Goal: Task Accomplishment & Management: Manage account settings

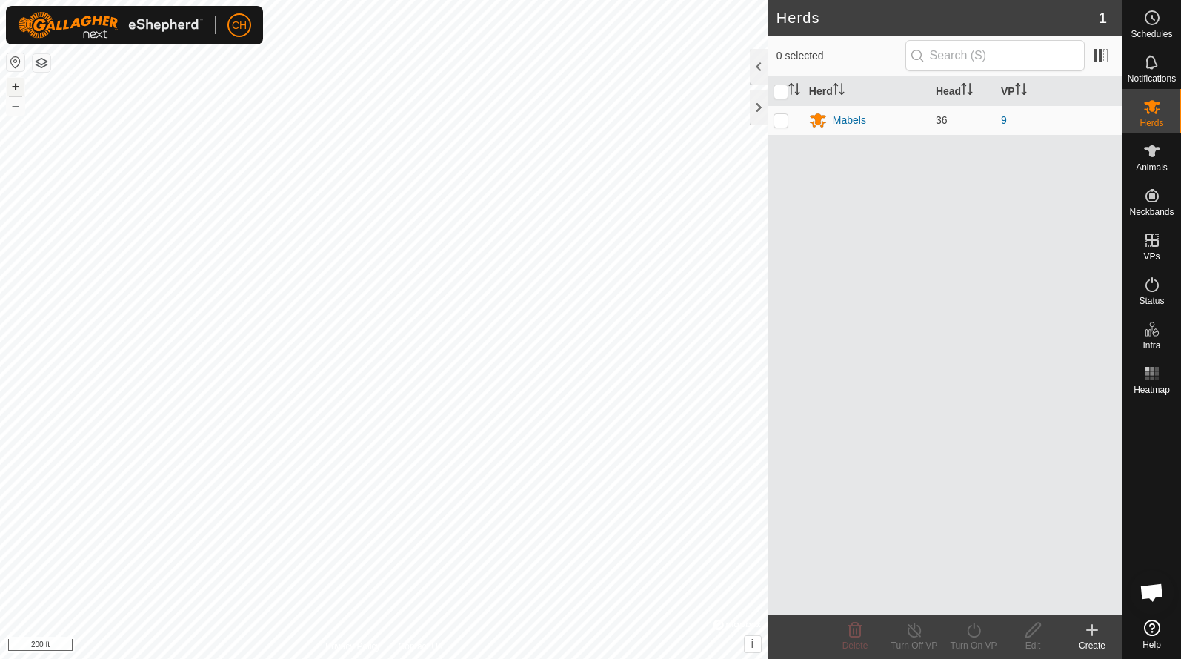
click at [13, 88] on button "+" at bounding box center [16, 87] width 18 height 18
click at [12, 84] on button "+" at bounding box center [16, 87] width 18 height 18
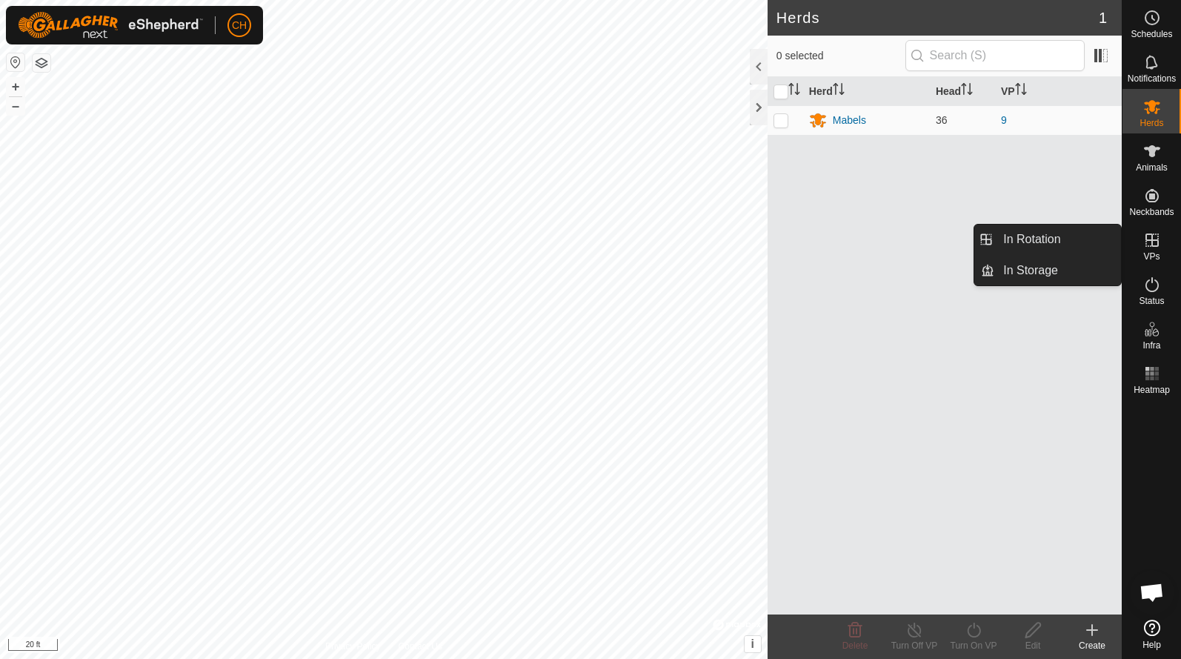
click at [1157, 245] on icon at bounding box center [1152, 239] width 13 height 13
click at [1066, 233] on link "In Rotation" at bounding box center [1057, 240] width 127 height 30
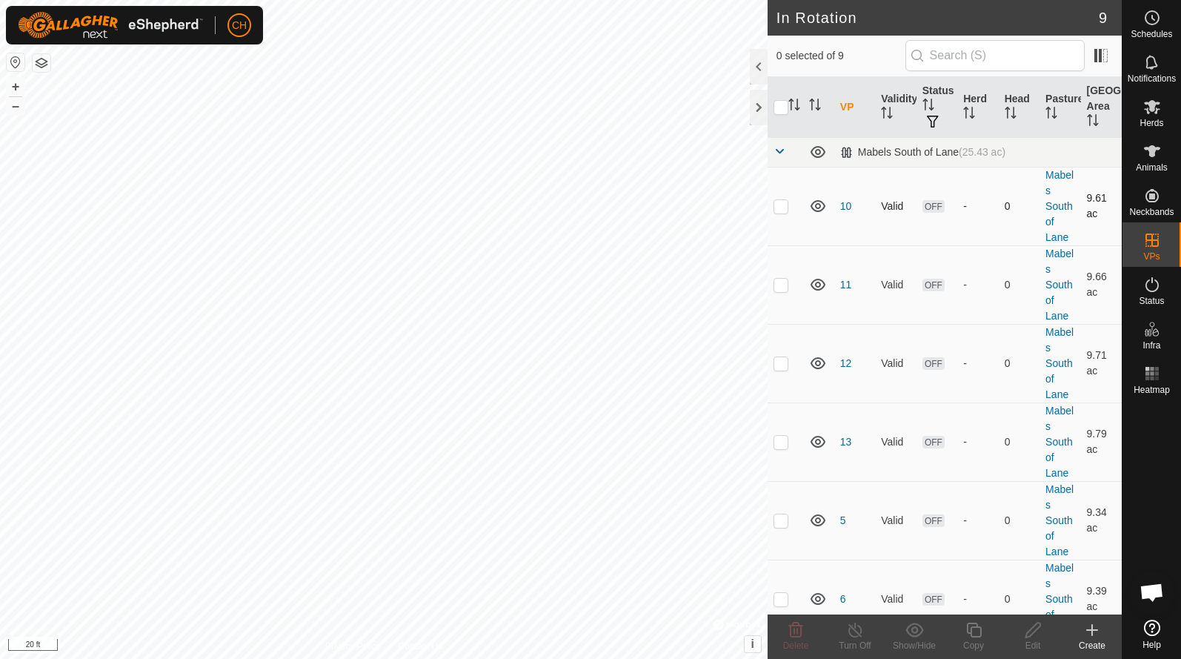
click at [780, 205] on p-checkbox at bounding box center [781, 206] width 15 height 12
checkbox input "false"
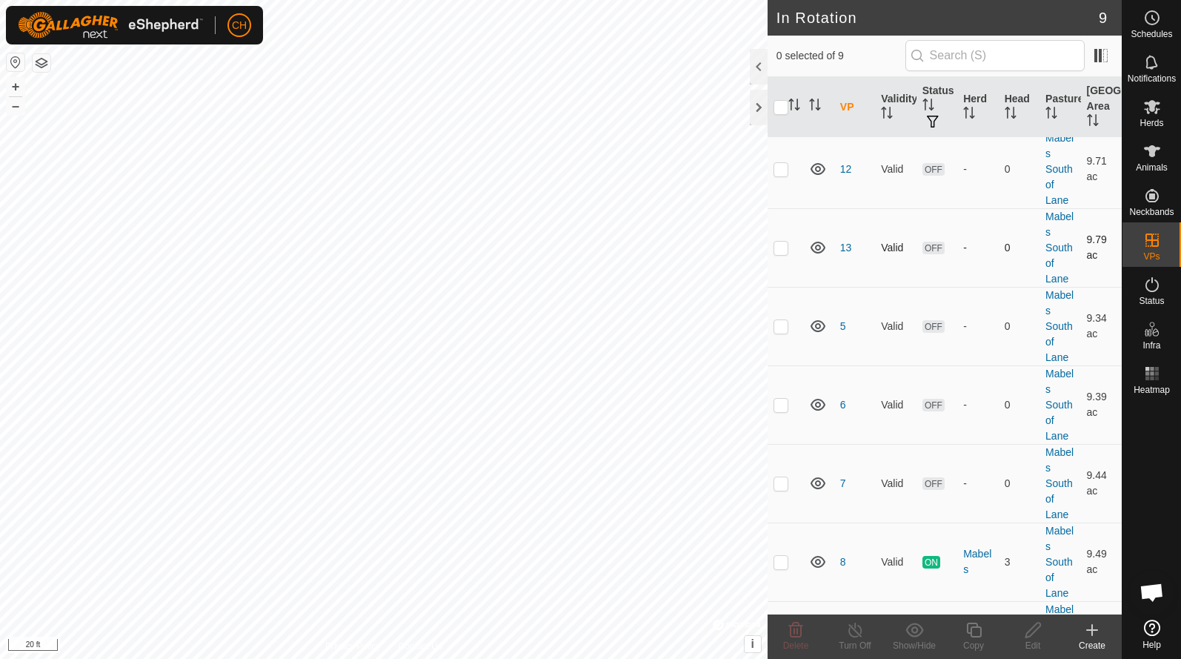
scroll to position [198, 0]
click at [787, 319] on p-checkbox at bounding box center [781, 322] width 15 height 12
checkbox input "true"
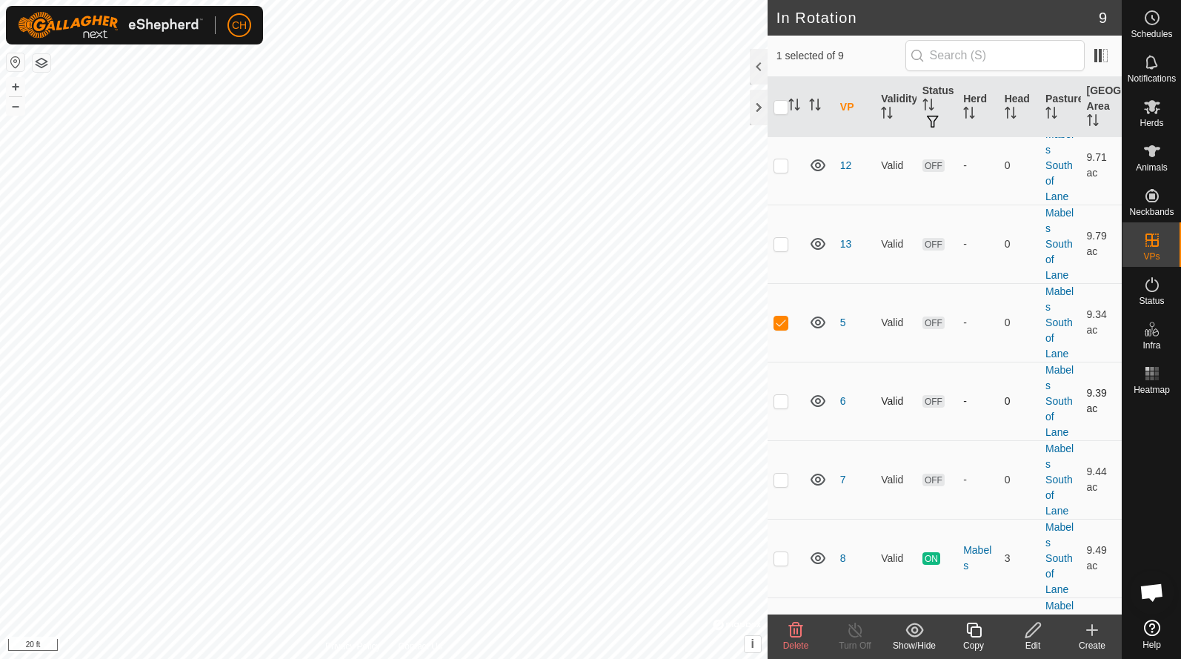
click at [784, 396] on p-checkbox at bounding box center [781, 401] width 15 height 12
checkbox input "true"
click at [787, 486] on td at bounding box center [786, 479] width 36 height 79
checkbox input "true"
click at [795, 630] on icon at bounding box center [796, 629] width 14 height 15
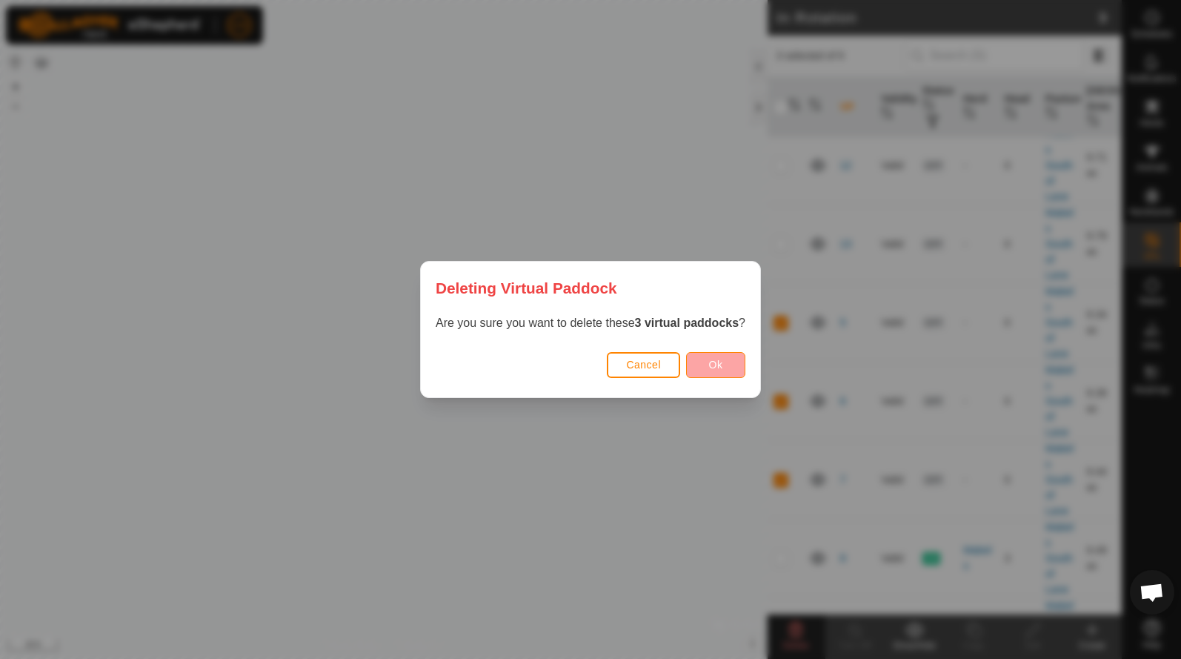
click at [722, 365] on span "Ok" at bounding box center [716, 365] width 14 height 12
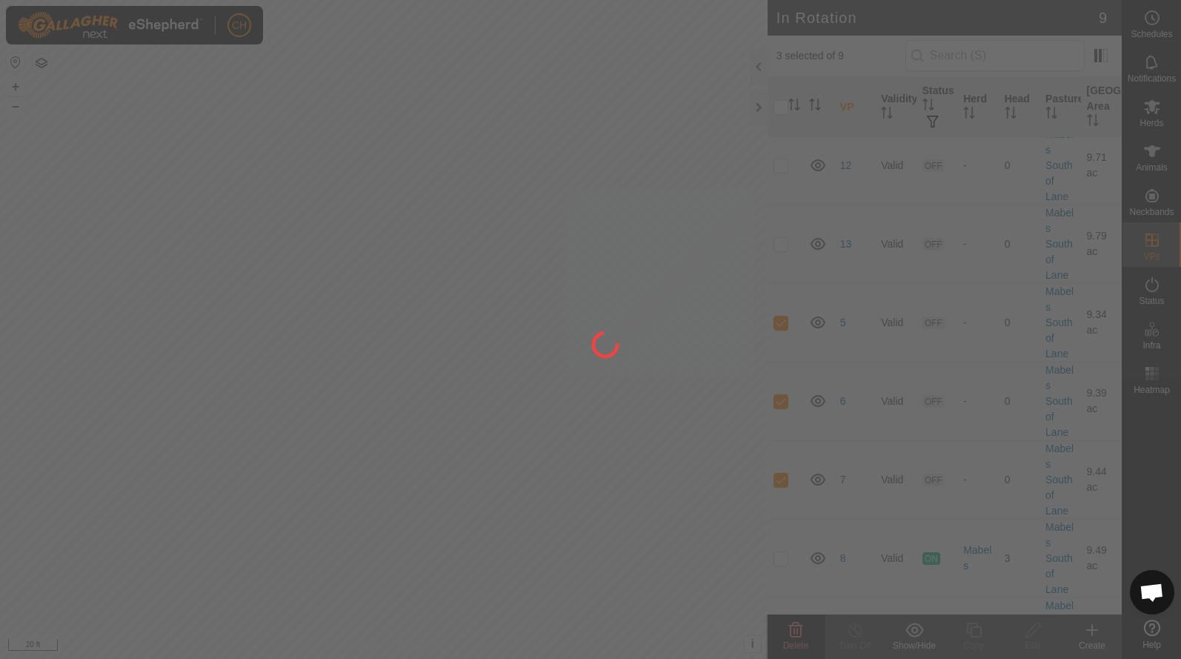
checkbox input "false"
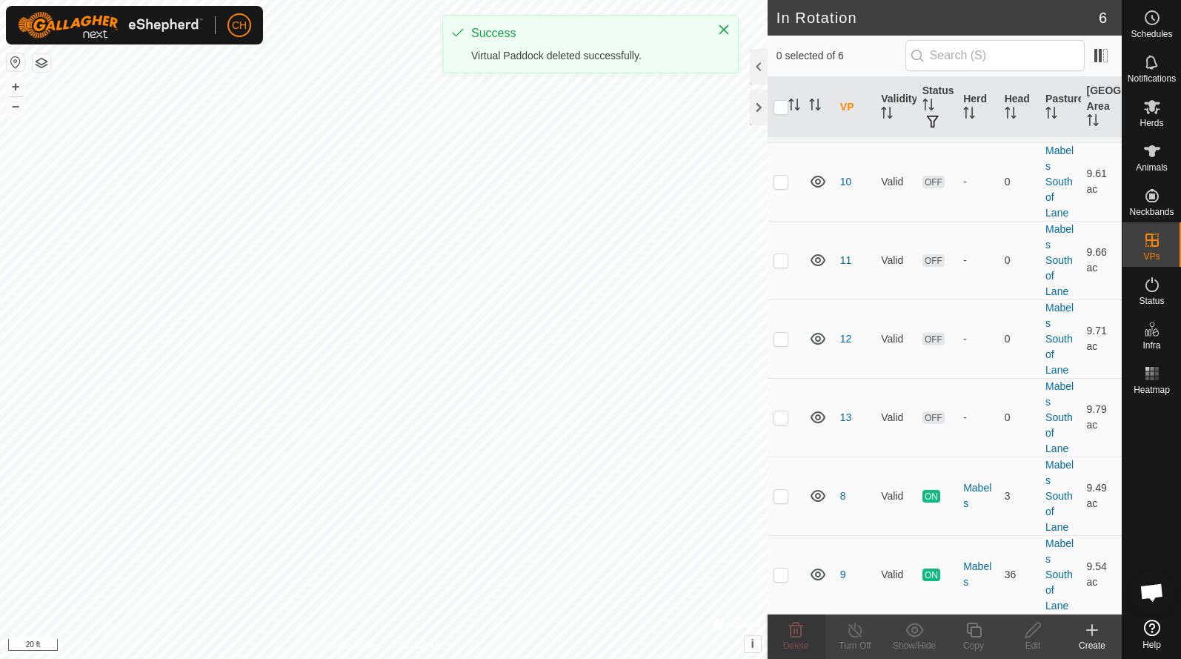
scroll to position [25, 0]
click at [24, 106] on div "+ –" at bounding box center [15, 96] width 19 height 39
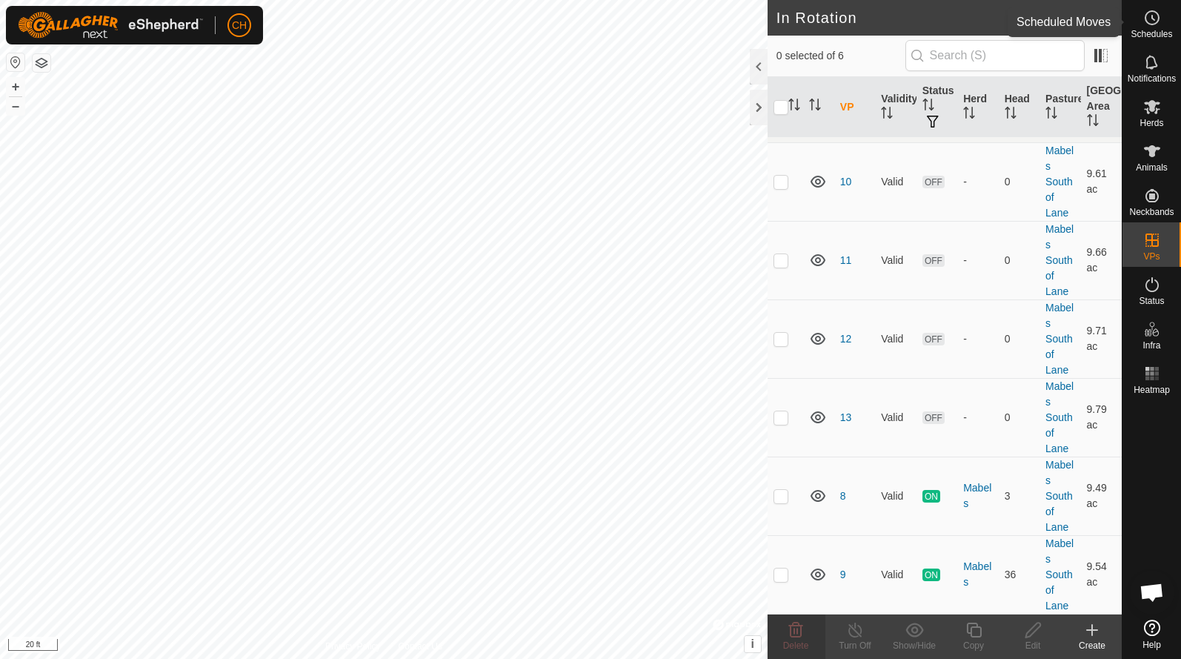
click at [1146, 25] on icon at bounding box center [1152, 18] width 18 height 18
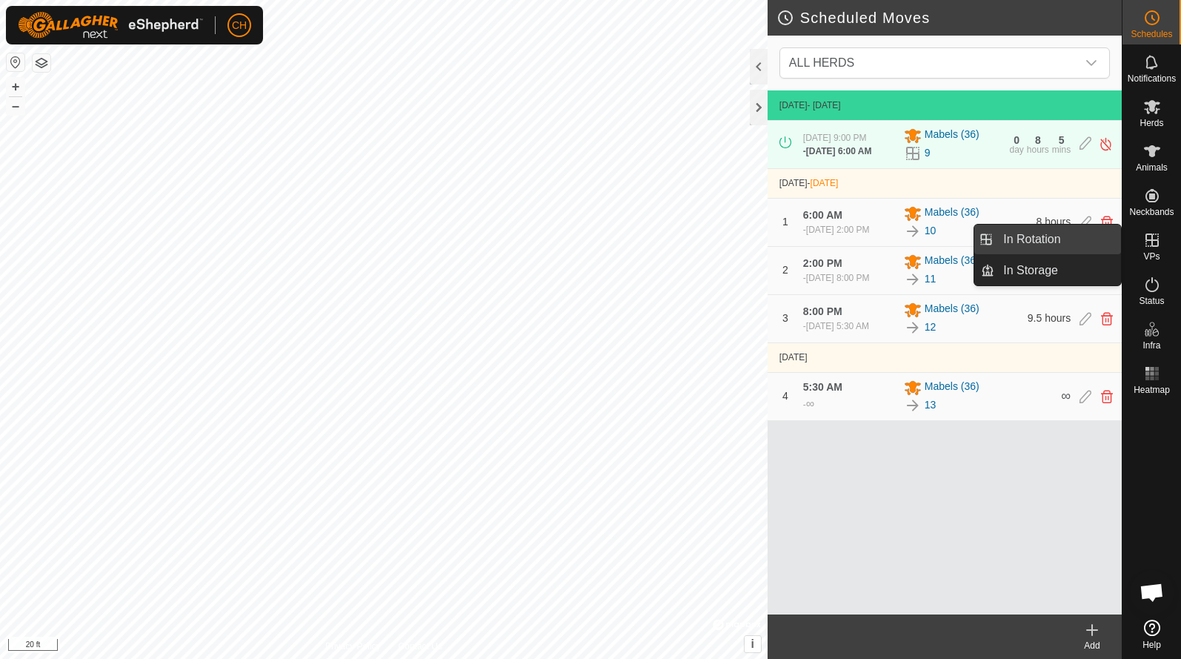
click at [1078, 239] on link "In Rotation" at bounding box center [1057, 240] width 127 height 30
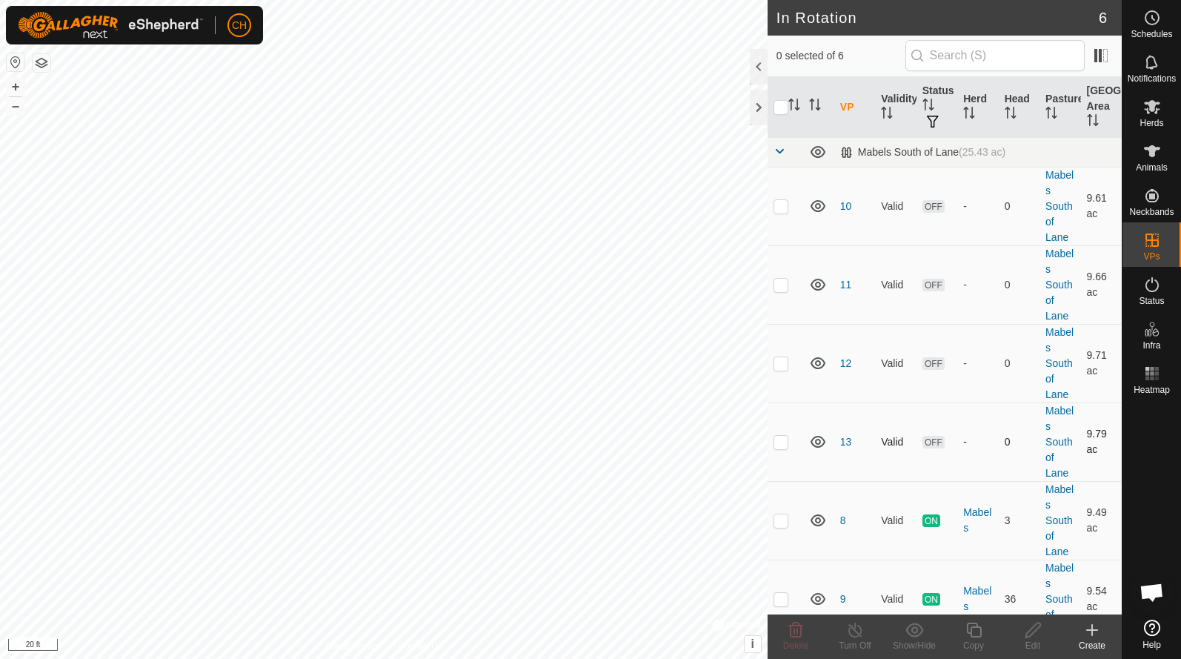
click at [774, 443] on p-checkbox at bounding box center [781, 442] width 15 height 12
checkbox input "true"
click at [975, 631] on icon at bounding box center [974, 630] width 19 height 18
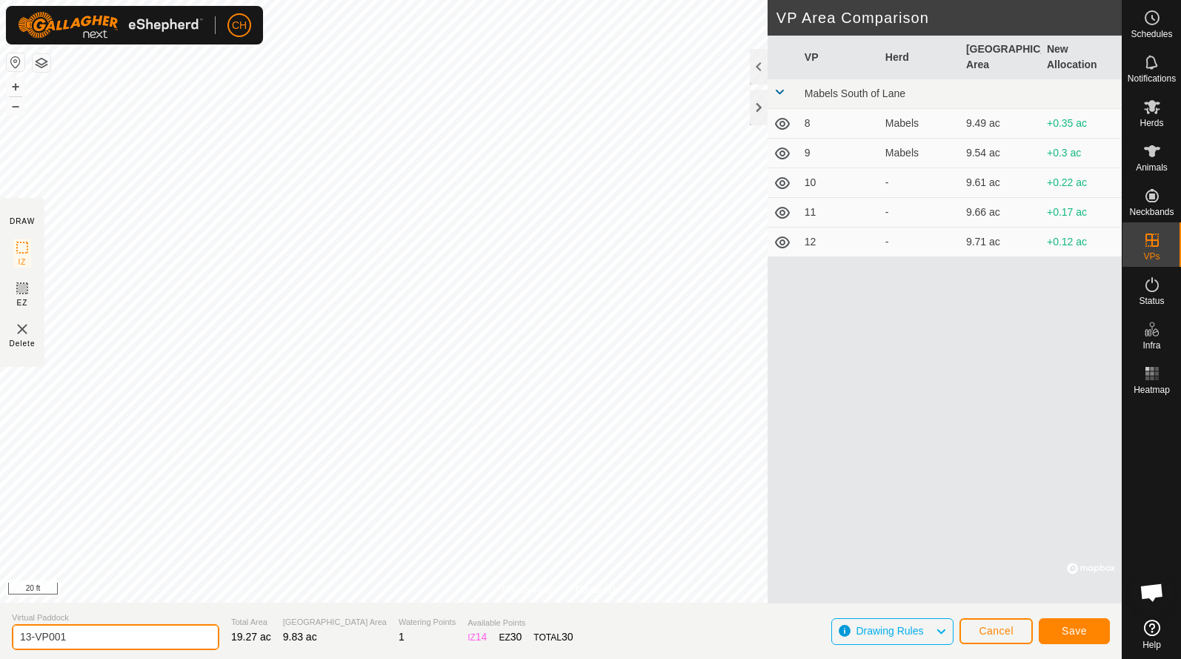
drag, startPoint x: 81, startPoint y: 637, endPoint x: -44, endPoint y: 636, distance: 124.5
click at [0, 636] on html "CH Schedules Notifications Herds Animals Neckbands VPs Status Infra Heatmap Hel…" at bounding box center [590, 329] width 1181 height 659
type input "14"
click at [1087, 628] on button "Save" at bounding box center [1074, 631] width 71 height 26
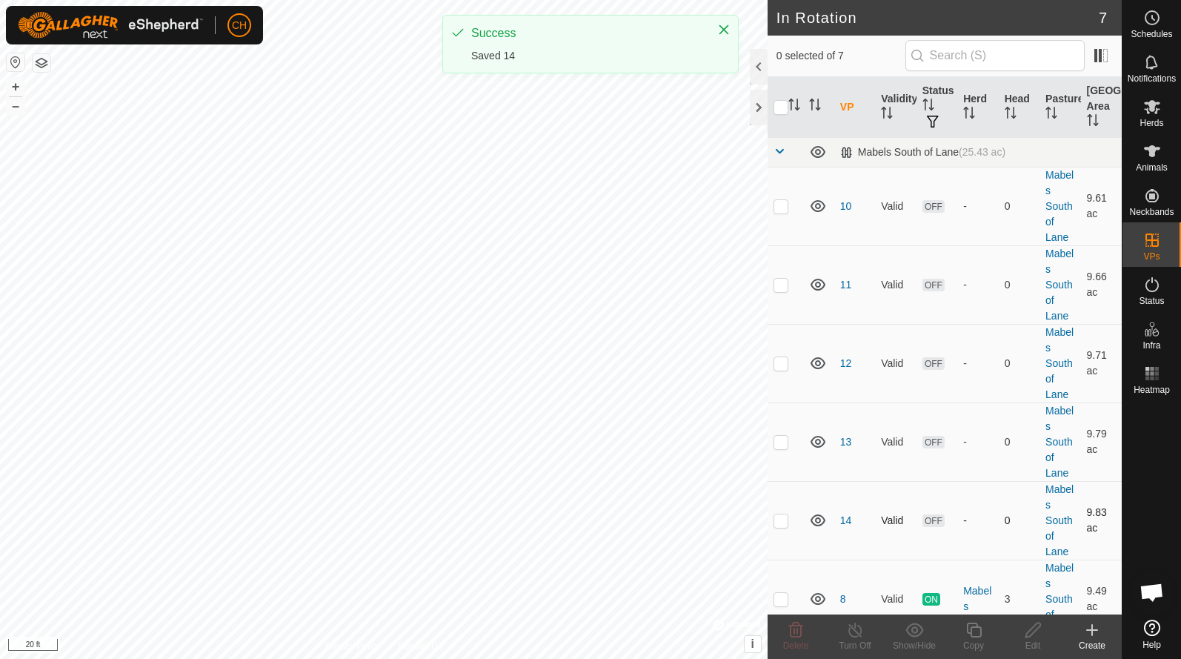
scroll to position [53, 0]
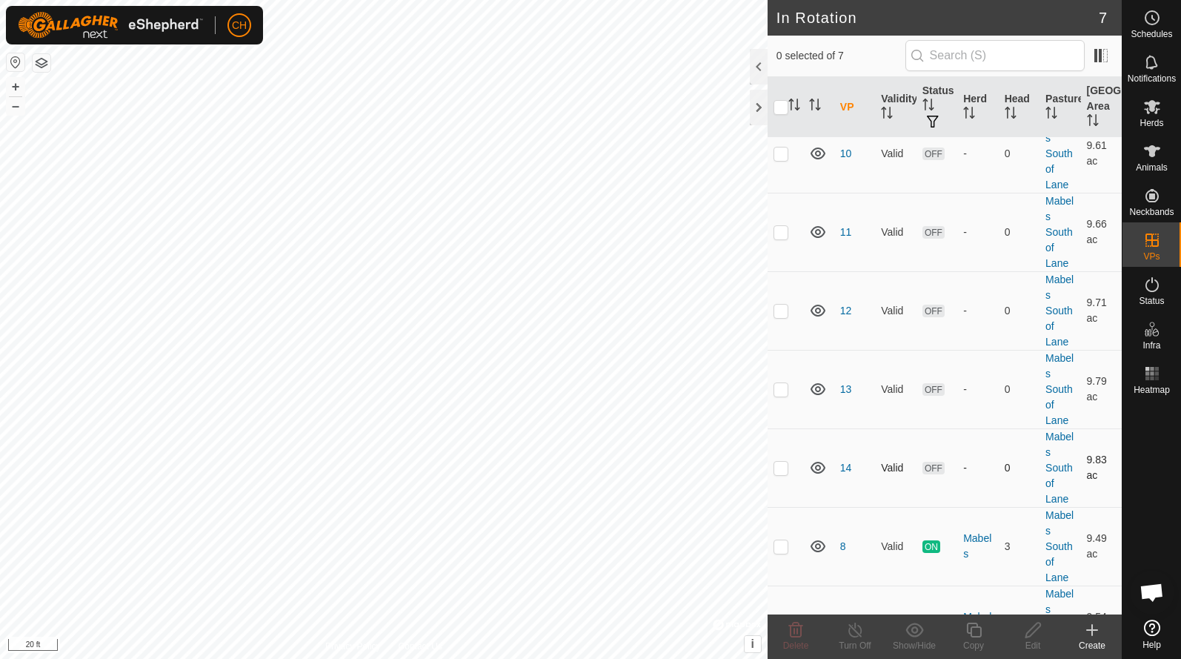
click at [781, 468] on p-checkbox at bounding box center [781, 468] width 15 height 12
checkbox input "true"
click at [1027, 637] on icon at bounding box center [1033, 629] width 15 height 15
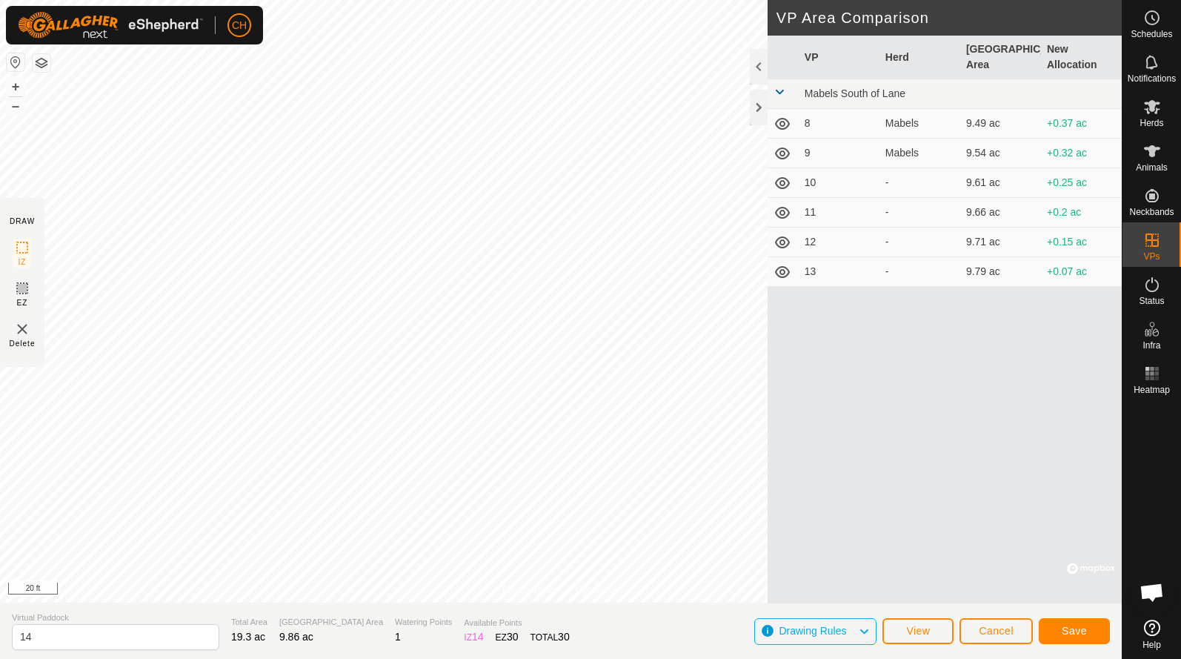
click at [1069, 635] on span "Save" at bounding box center [1074, 631] width 25 height 12
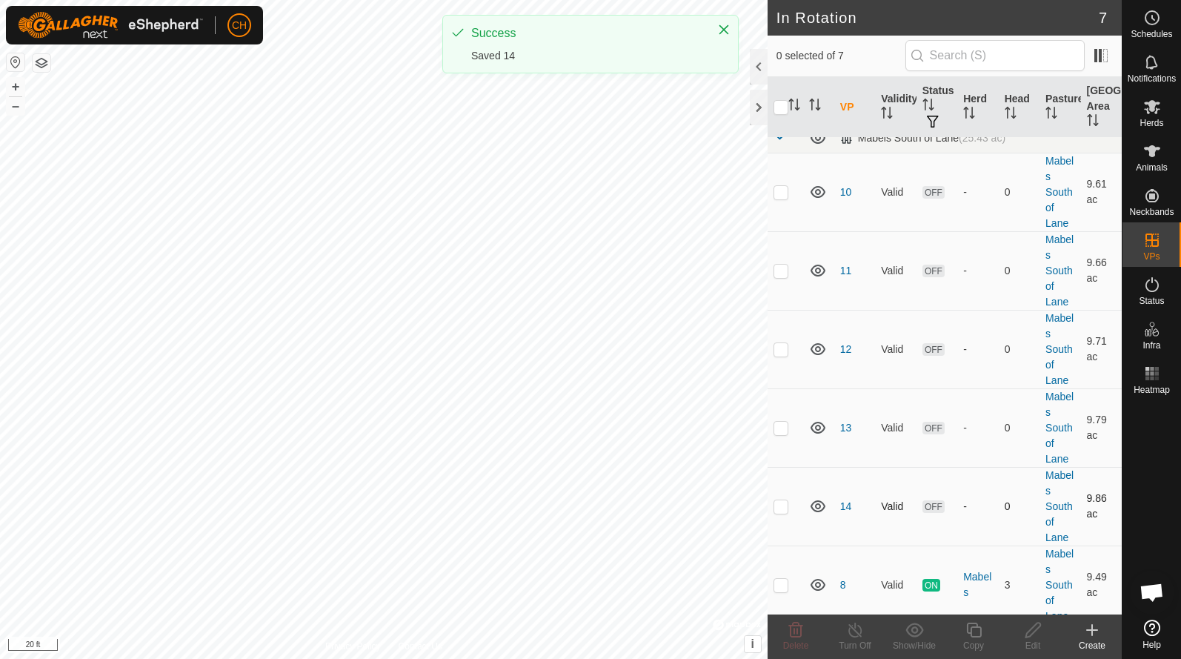
scroll to position [10, 0]
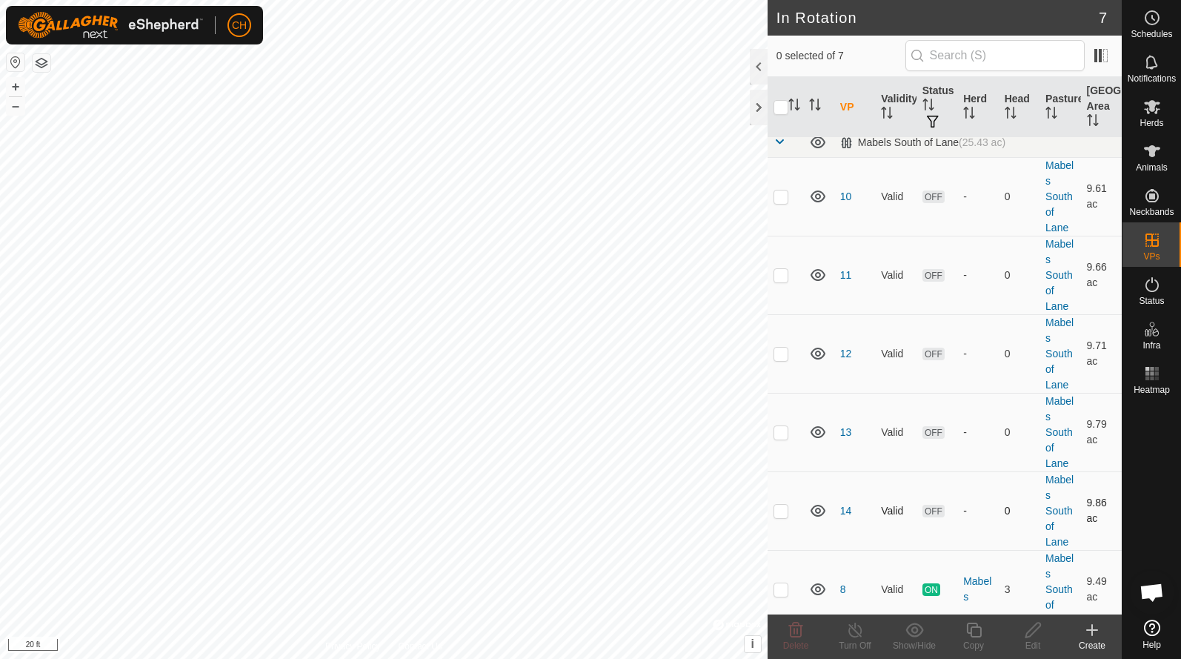
click at [787, 519] on td at bounding box center [786, 510] width 36 height 79
checkbox input "true"
click at [971, 634] on icon at bounding box center [973, 629] width 15 height 15
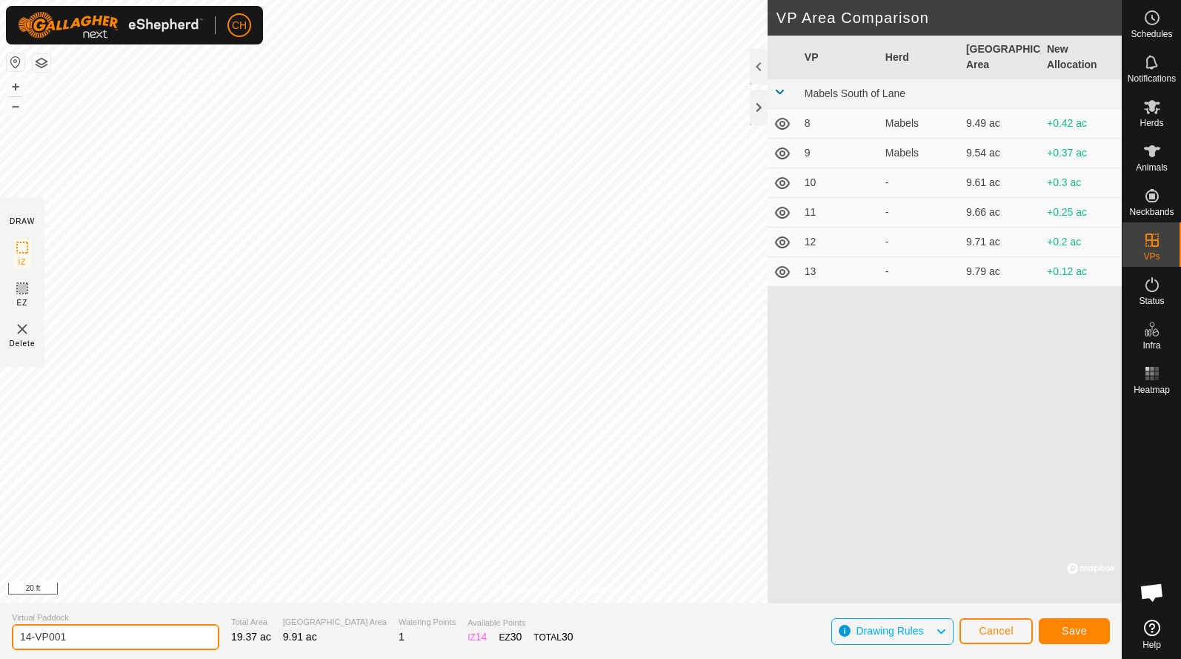
drag, startPoint x: 74, startPoint y: 635, endPoint x: -30, endPoint y: 627, distance: 104.8
click at [0, 627] on html "CH Schedules Notifications Herds Animals Neckbands VPs Status Infra Heatmap Hel…" at bounding box center [590, 329] width 1181 height 659
type input "15"
click at [1089, 631] on button "Save" at bounding box center [1074, 631] width 71 height 26
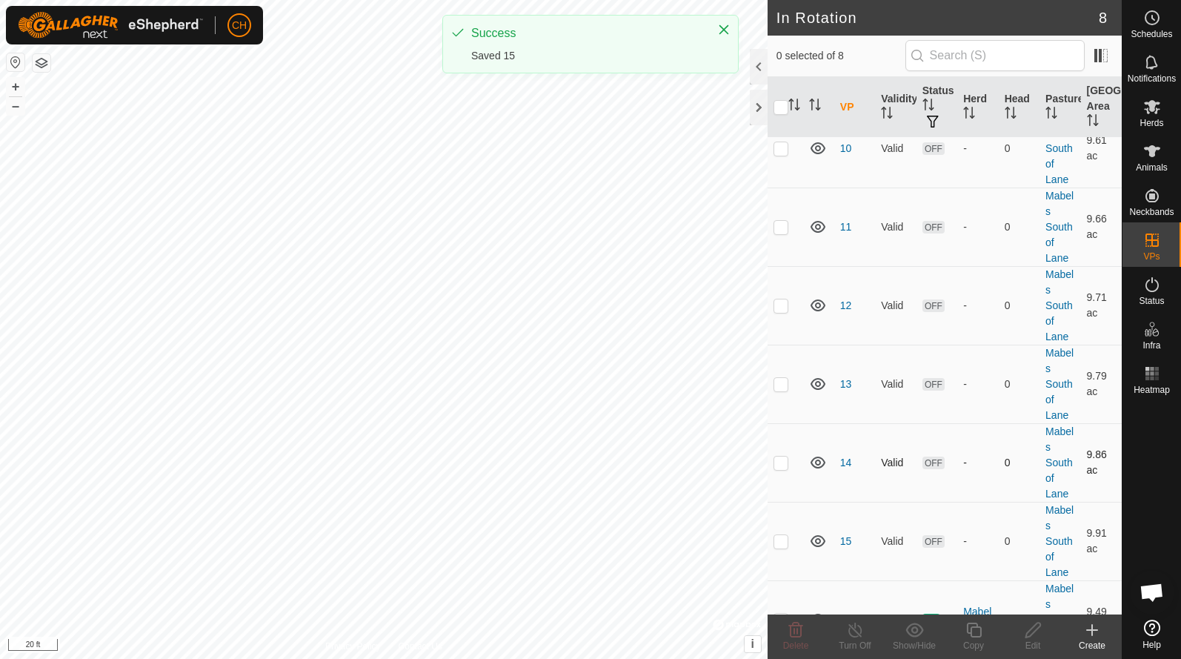
scroll to position [59, 0]
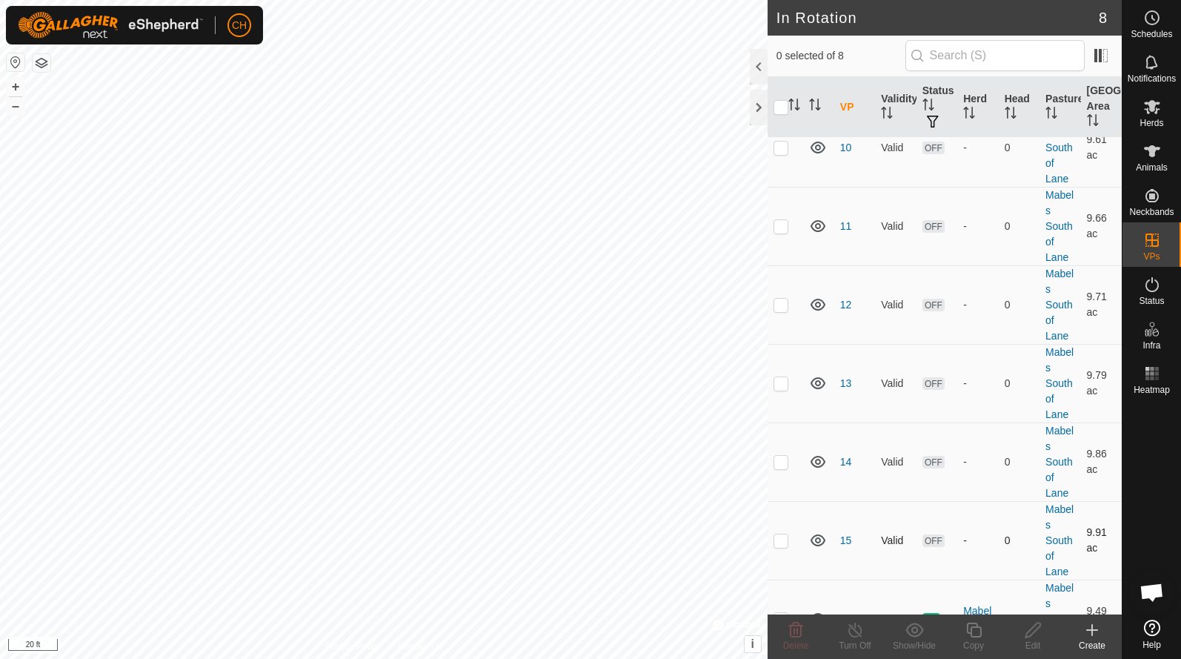
click at [554, 442] on div "CH Schedules Notifications Herds Animals Neckbands VPs Status Infra Heatmap Hel…" at bounding box center [590, 329] width 1181 height 659
click at [1146, 16] on icon at bounding box center [1152, 18] width 18 height 18
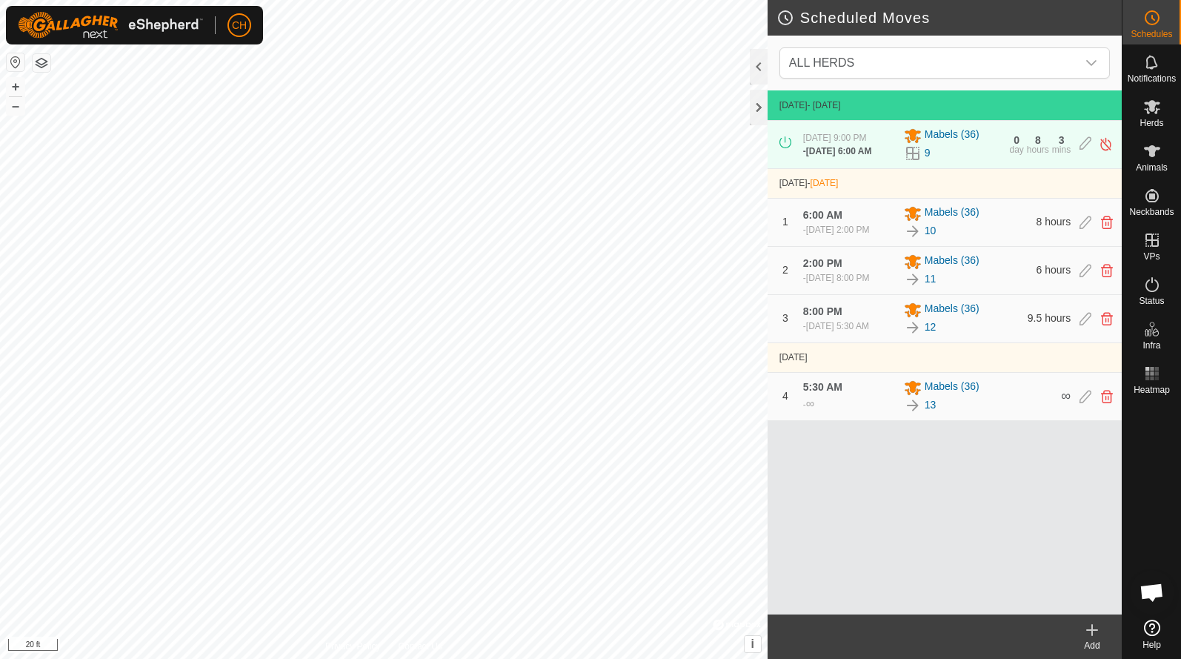
click at [1100, 639] on div "Add" at bounding box center [1092, 645] width 59 height 13
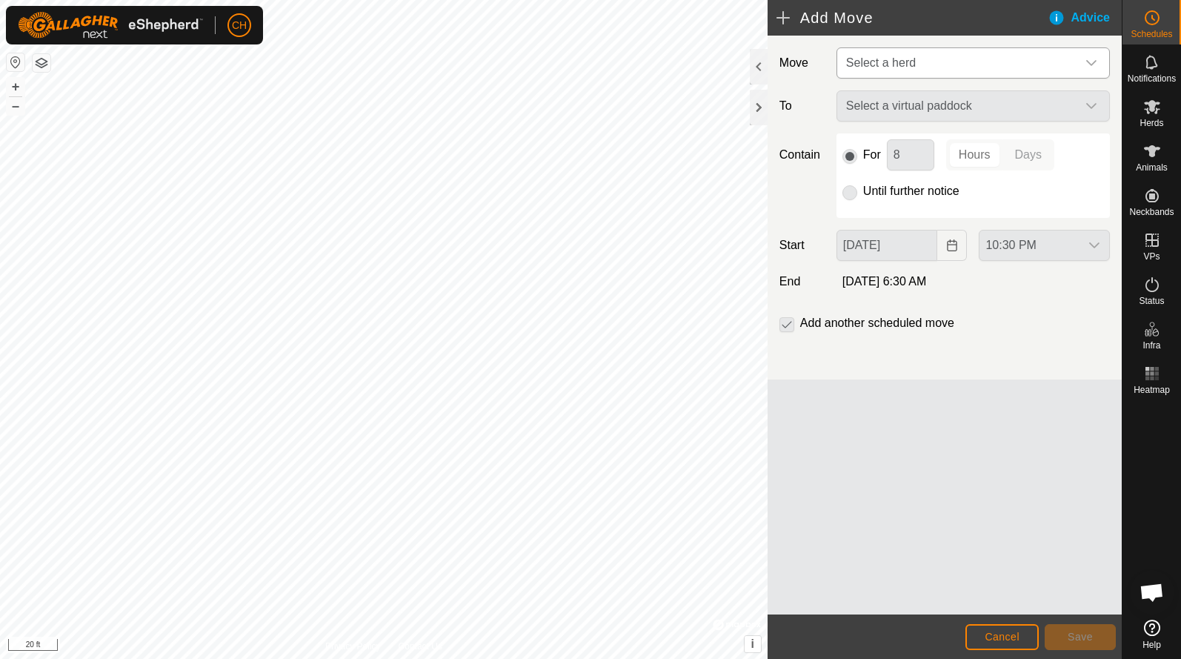
click at [872, 73] on span "Select a herd" at bounding box center [958, 63] width 236 height 30
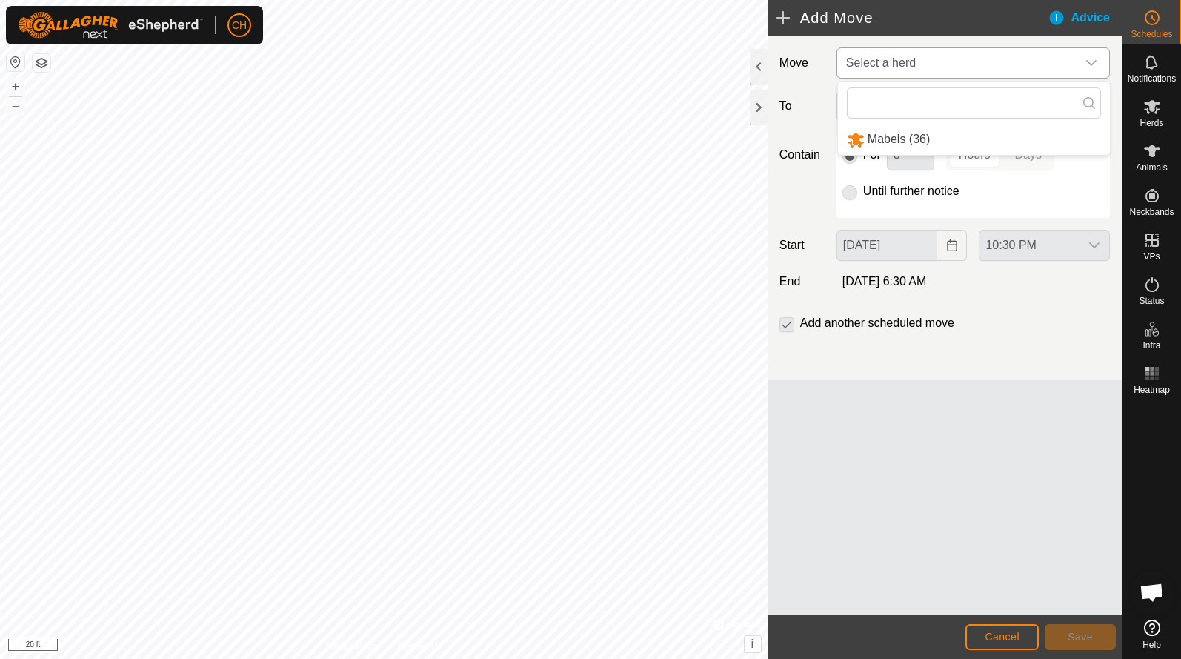
click at [881, 130] on li "Mabels (36)" at bounding box center [974, 139] width 272 height 30
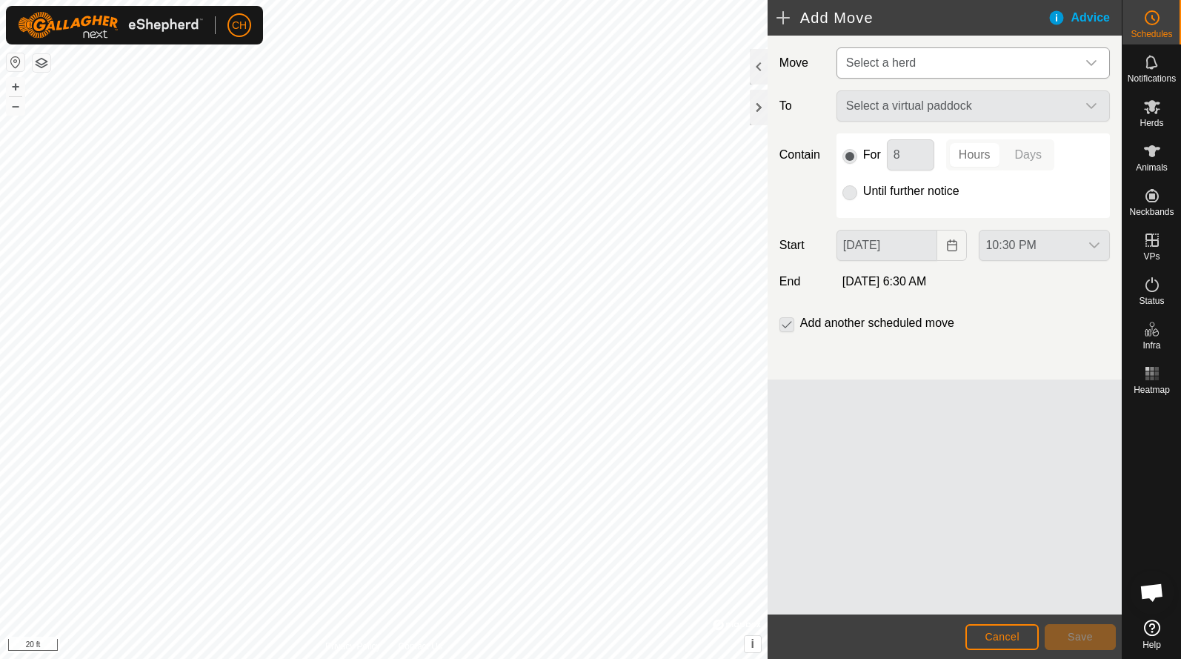
type input "[DATE]"
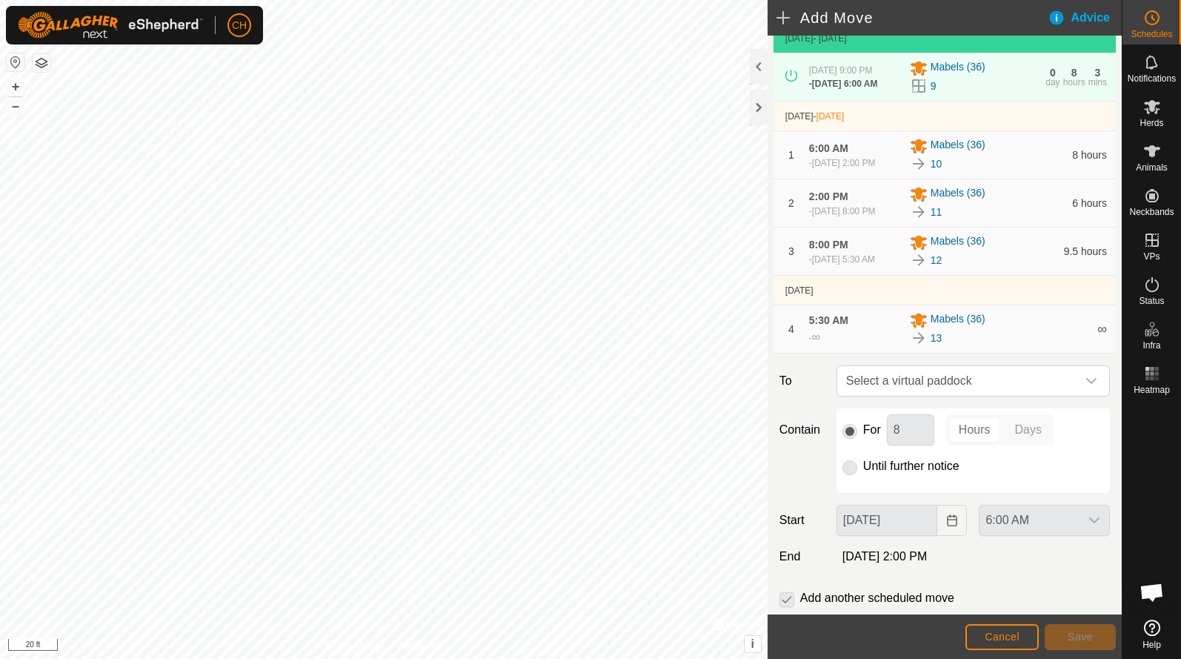
scroll to position [87, 0]
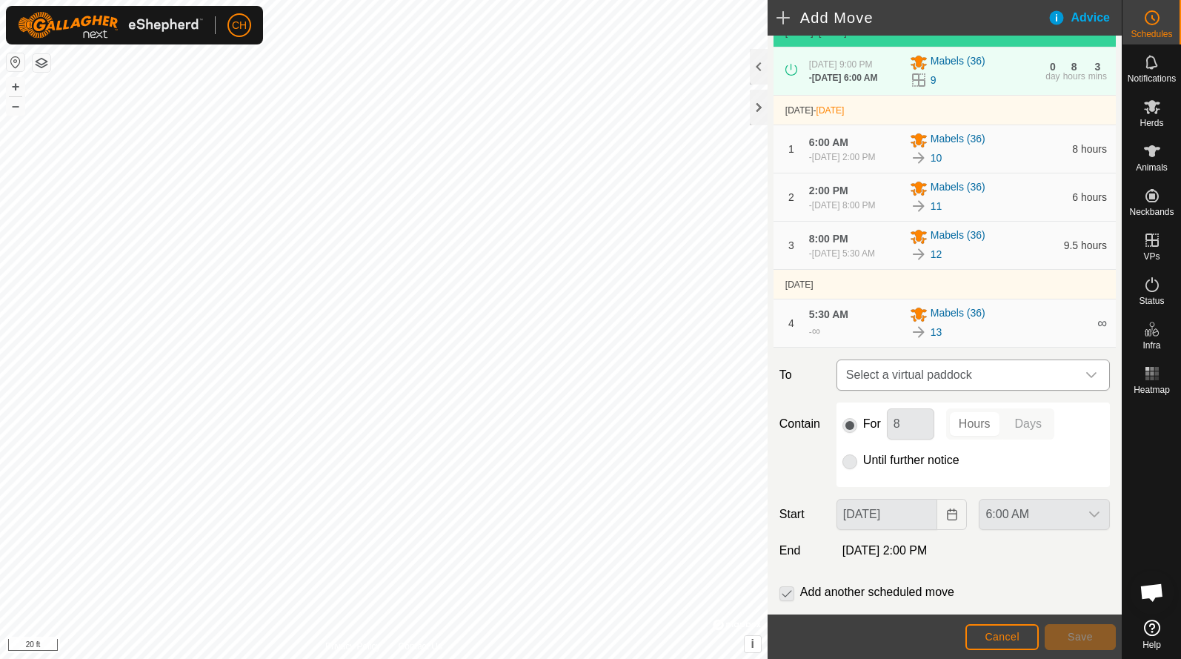
click at [925, 390] on span "Select a virtual paddock" at bounding box center [958, 375] width 236 height 30
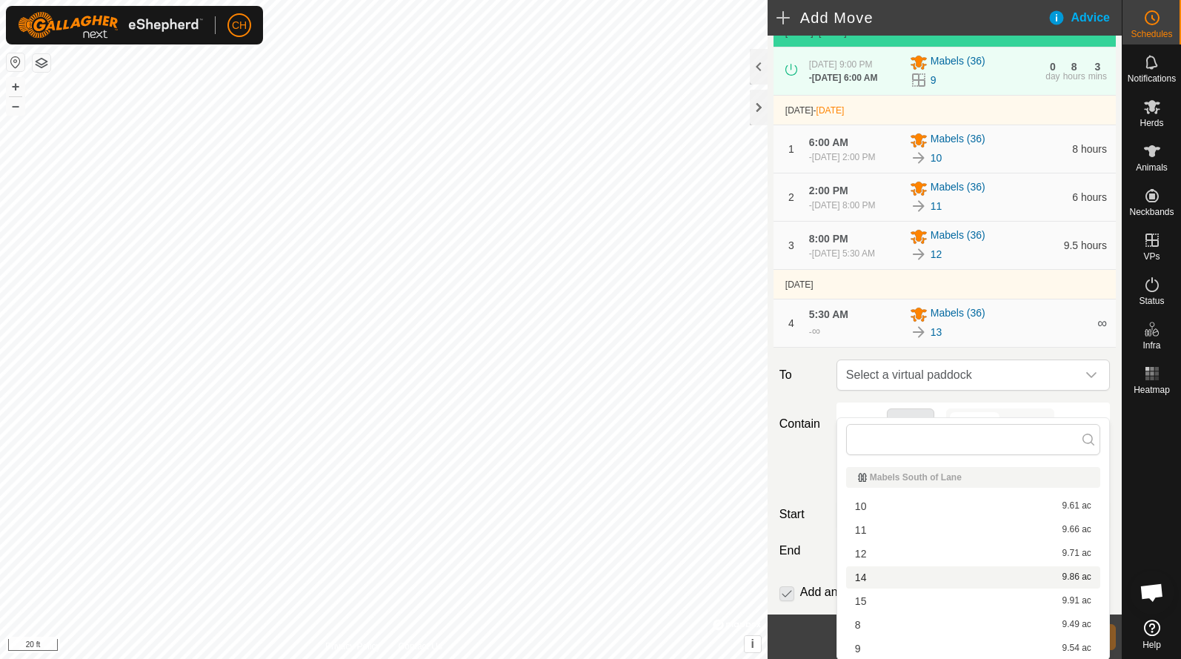
click at [881, 568] on li "14 9.86 ac" at bounding box center [973, 577] width 254 height 22
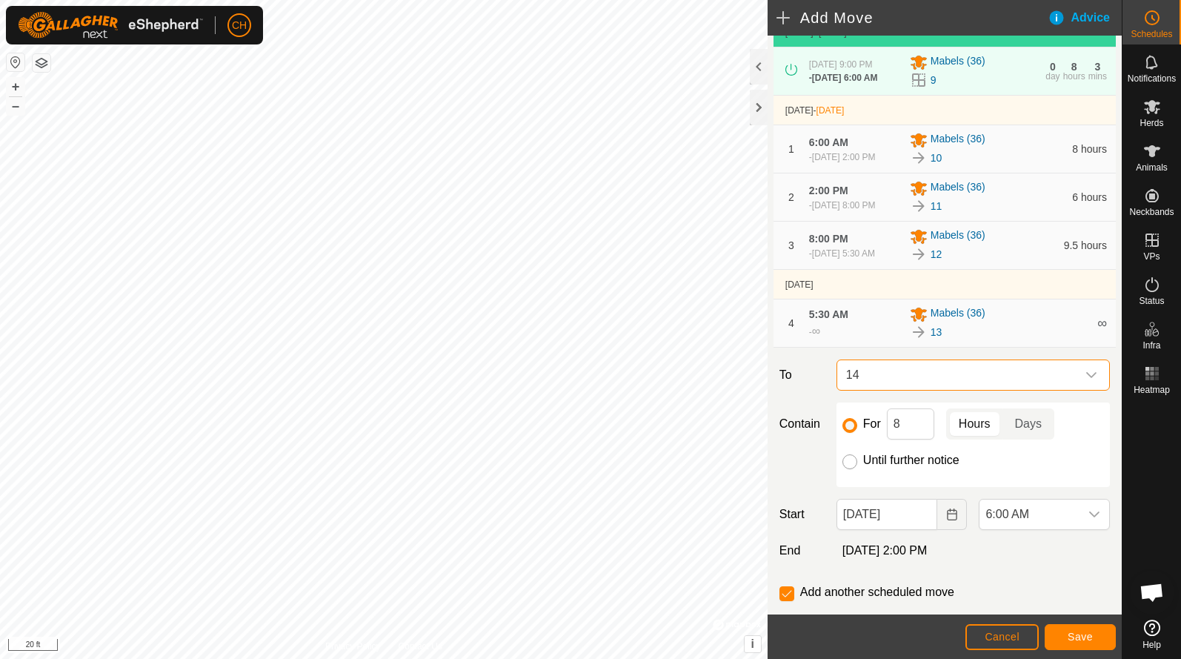
click at [855, 469] on input "Until further notice" at bounding box center [850, 461] width 15 height 15
radio input "true"
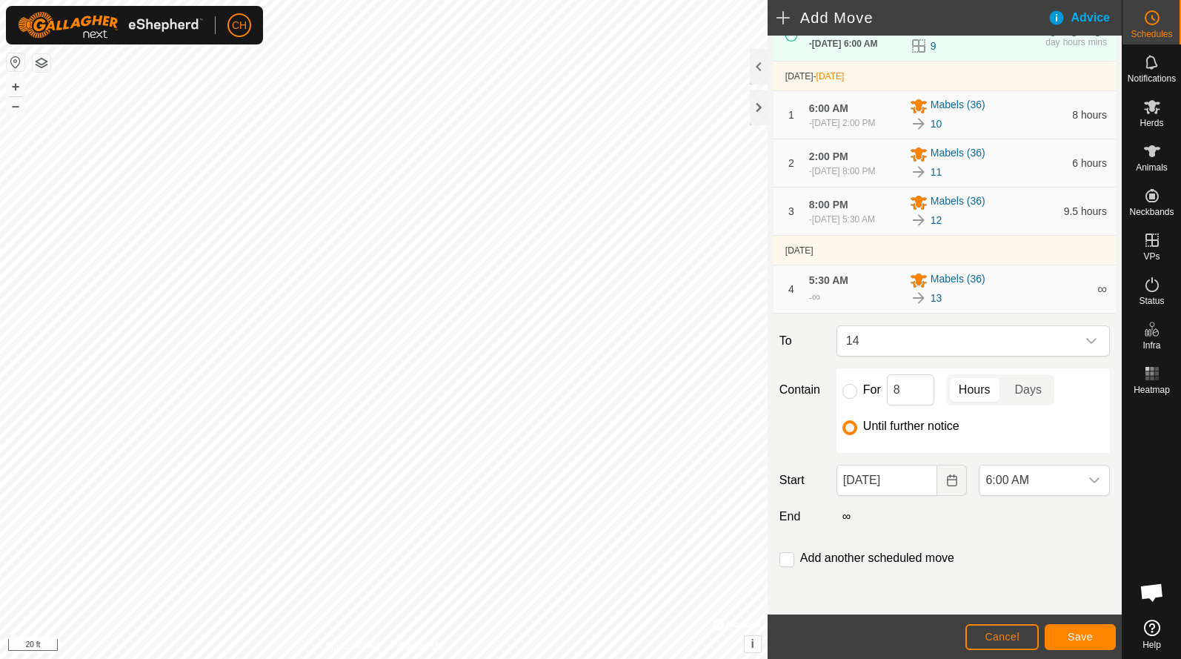
scroll to position [139, 0]
click at [1025, 483] on span "6:00 AM" at bounding box center [1030, 480] width 100 height 30
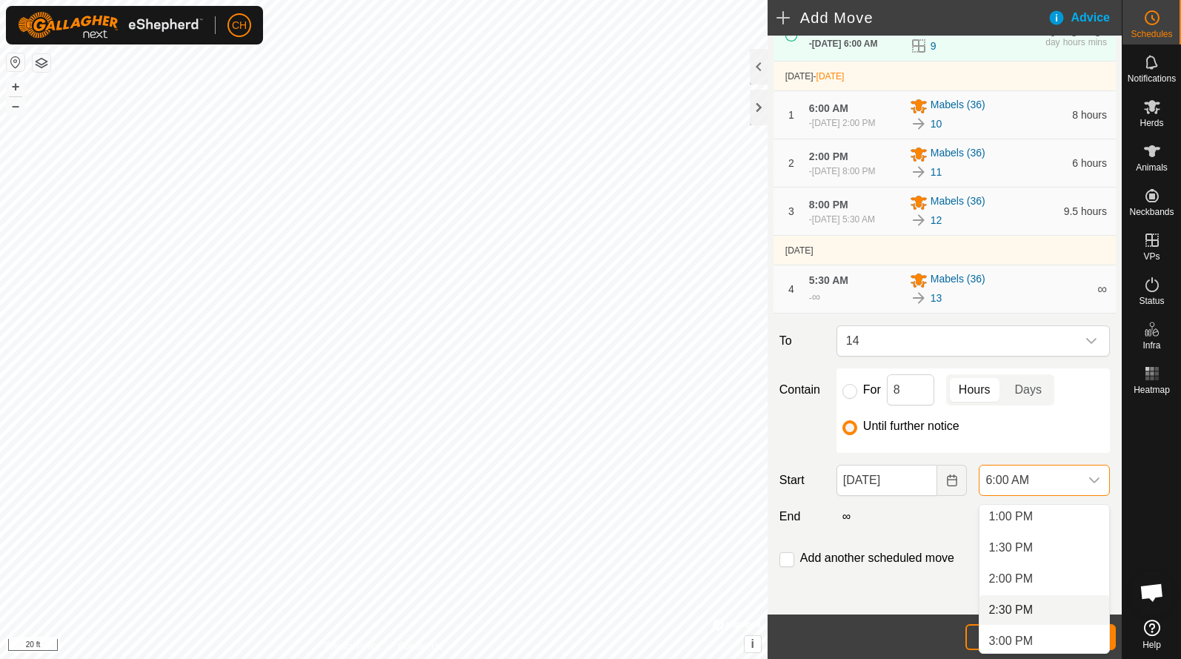
scroll to position [813, 0]
click at [1025, 578] on li "2:00 PM" at bounding box center [1045, 578] width 130 height 30
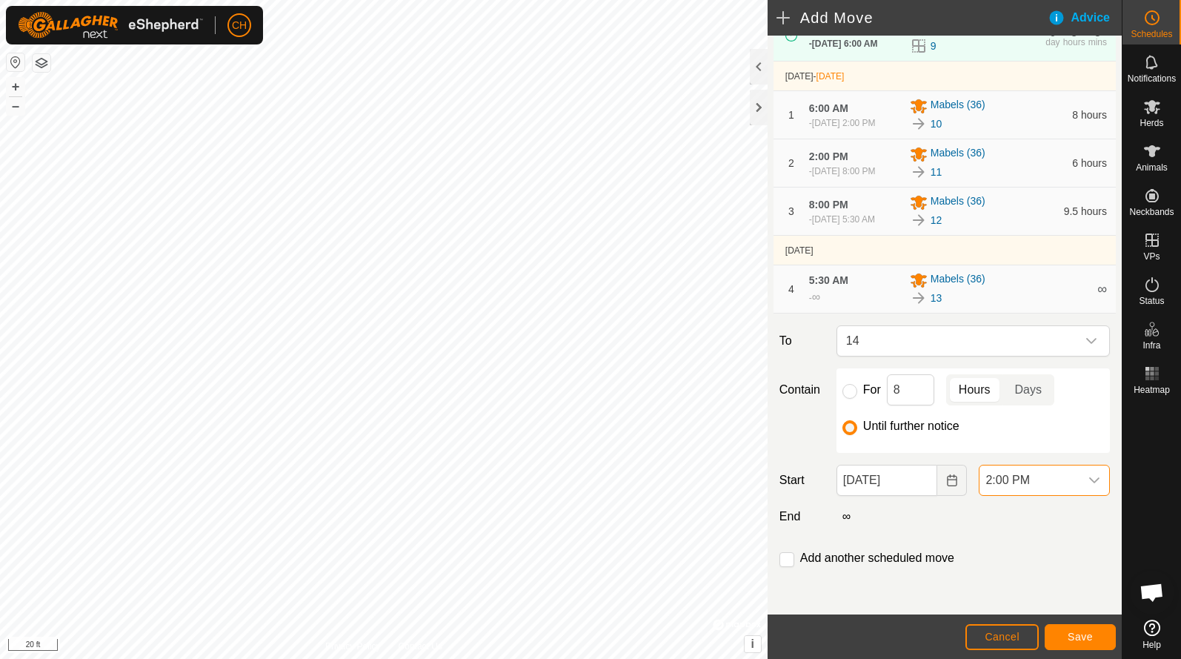
scroll to position [146, 0]
click at [788, 562] on input "checkbox" at bounding box center [787, 559] width 15 height 15
click at [1073, 635] on span "Save" at bounding box center [1080, 637] width 25 height 12
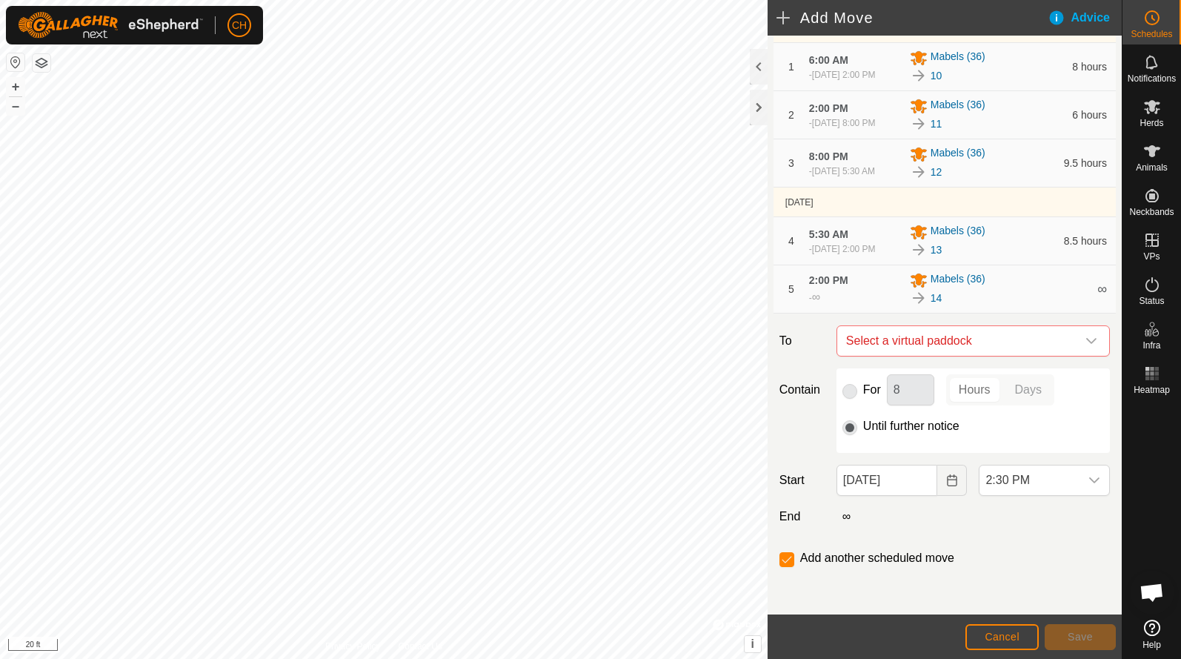
scroll to position [200, 0]
click at [938, 348] on span "Select a virtual paddock" at bounding box center [958, 341] width 236 height 30
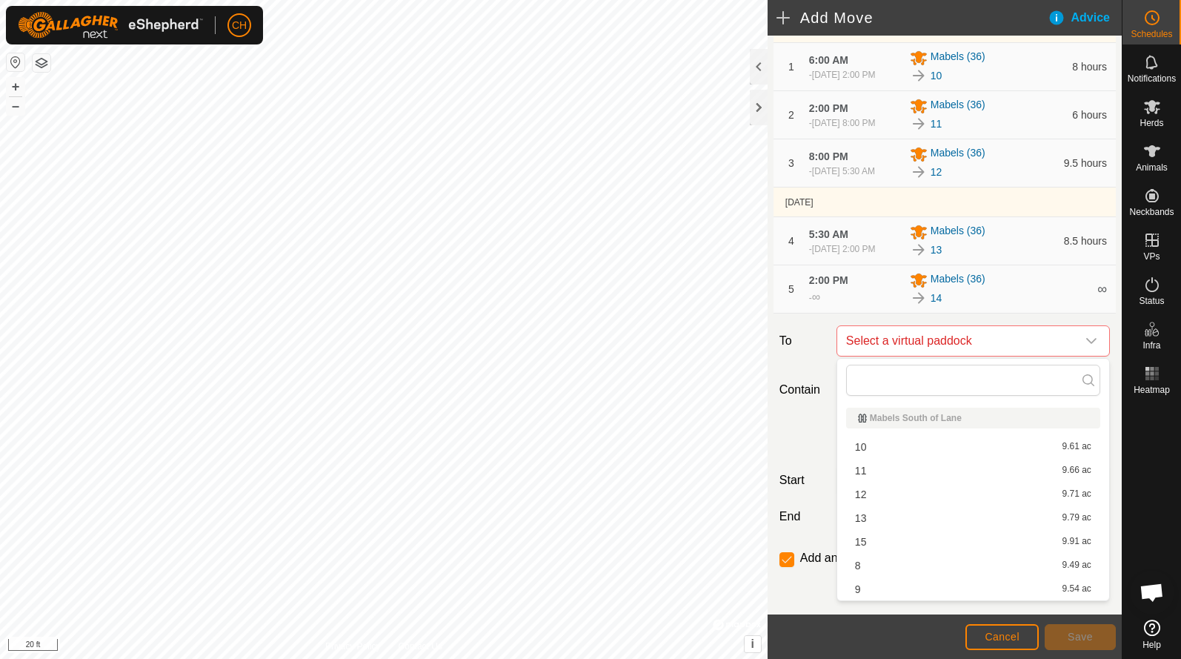
click at [897, 547] on li "15 9.91 ac" at bounding box center [973, 542] width 254 height 22
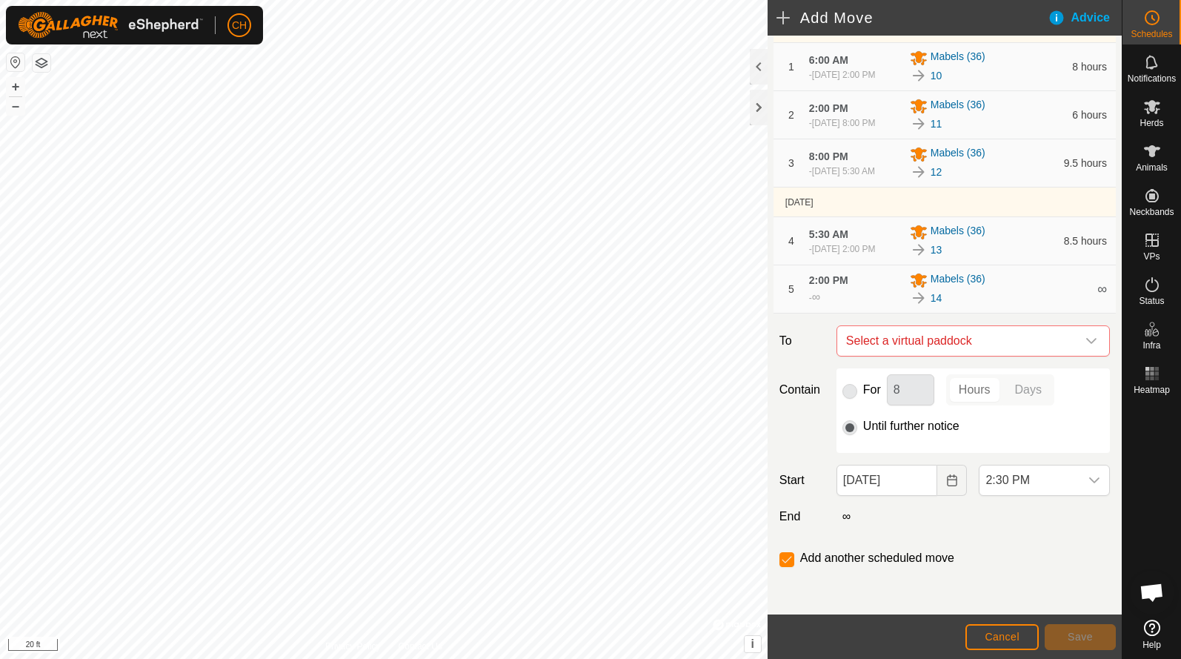
checkbox input "false"
click at [1003, 476] on span "2:30 PM" at bounding box center [1030, 480] width 100 height 30
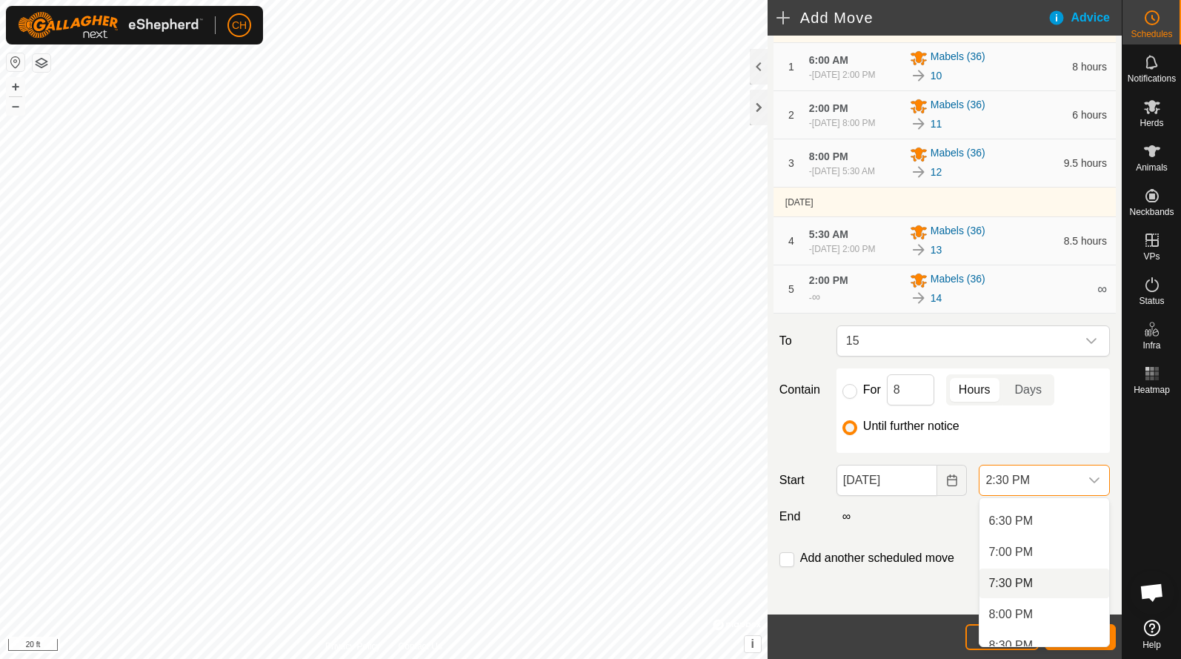
click at [1013, 582] on li "7:30 PM" at bounding box center [1045, 583] width 130 height 30
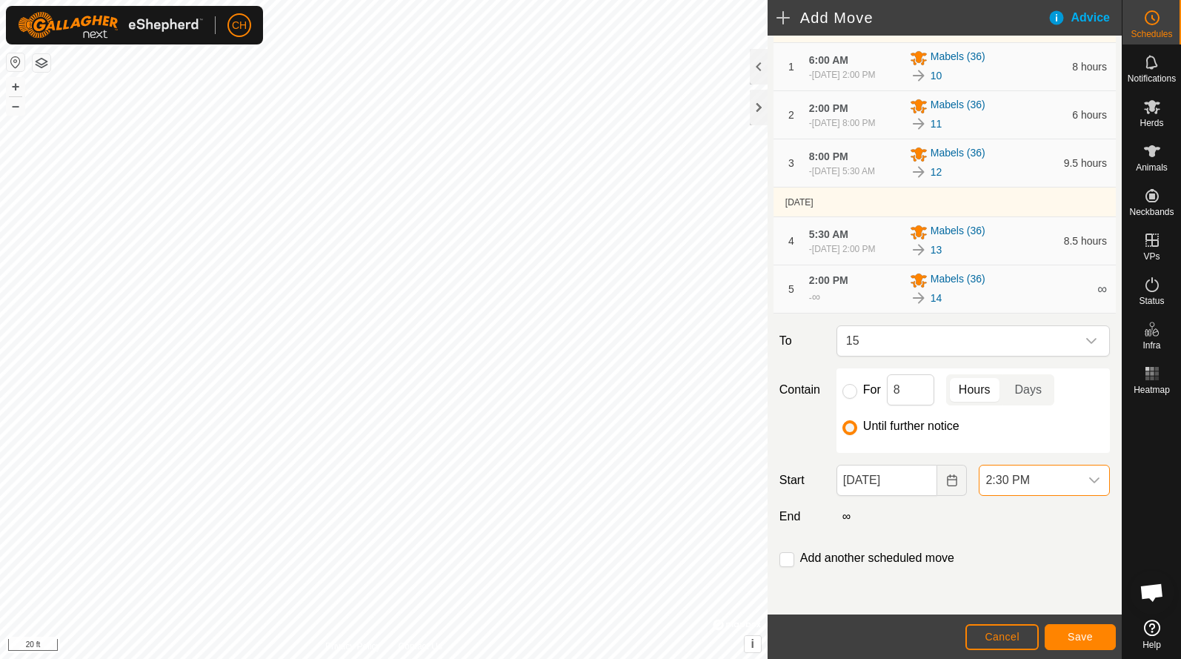
scroll to position [903, 0]
click at [1083, 638] on span "Save" at bounding box center [1080, 637] width 25 height 12
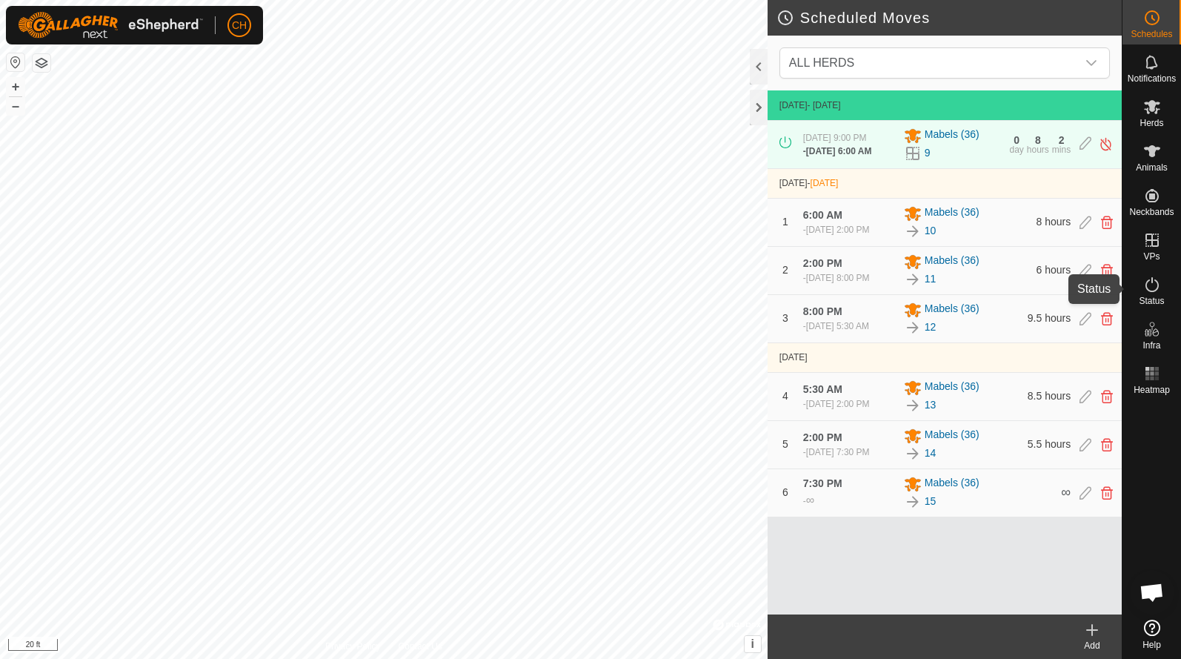
click at [1152, 286] on icon at bounding box center [1152, 285] width 18 height 18
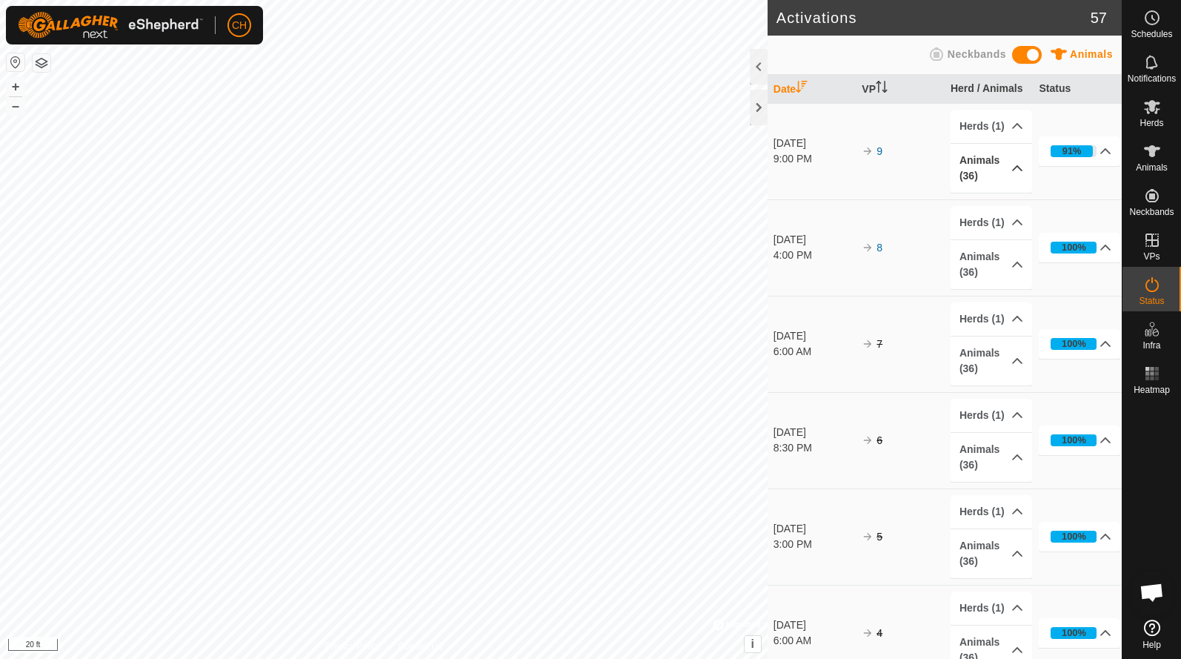
click at [1014, 167] on p-accordion-header "Animals (36)" at bounding box center [992, 168] width 82 height 49
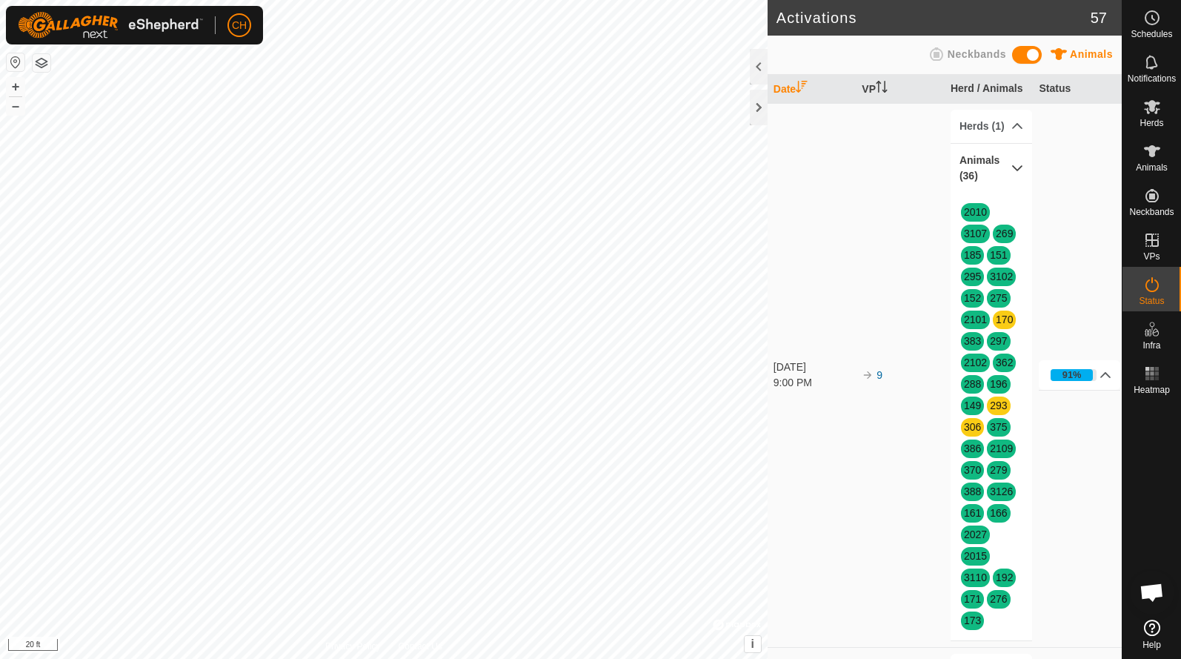
click at [1003, 167] on p-accordion-header "Animals (36)" at bounding box center [992, 168] width 82 height 49
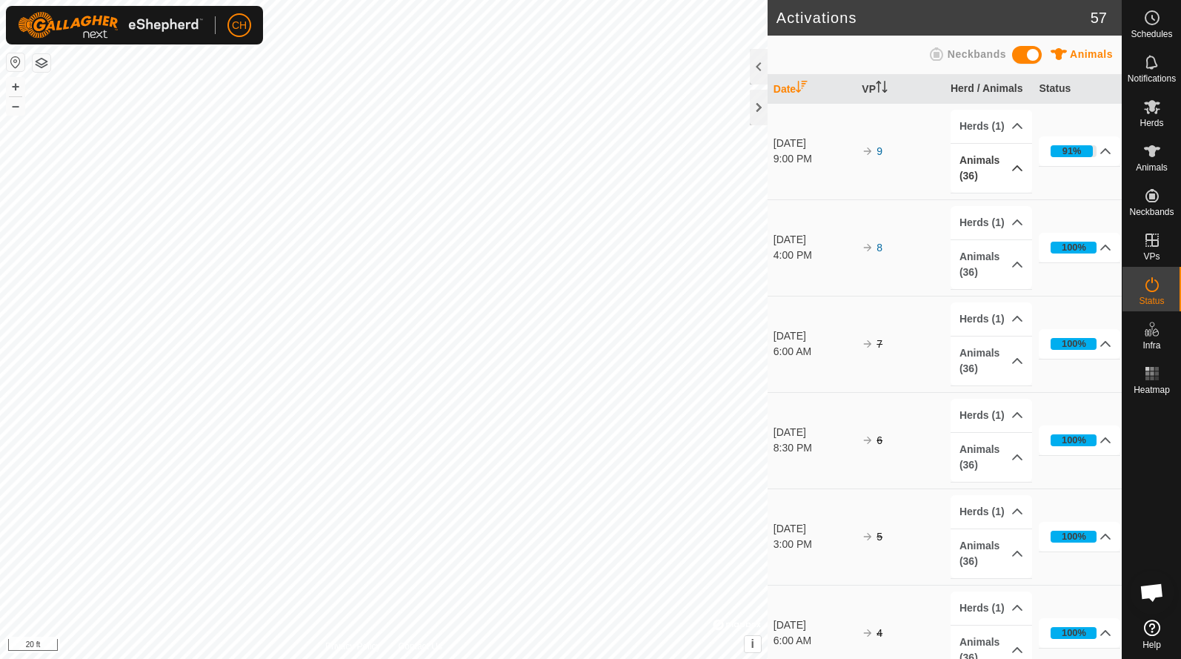
click at [986, 172] on p-accordion-header "Animals (36)" at bounding box center [992, 168] width 82 height 49
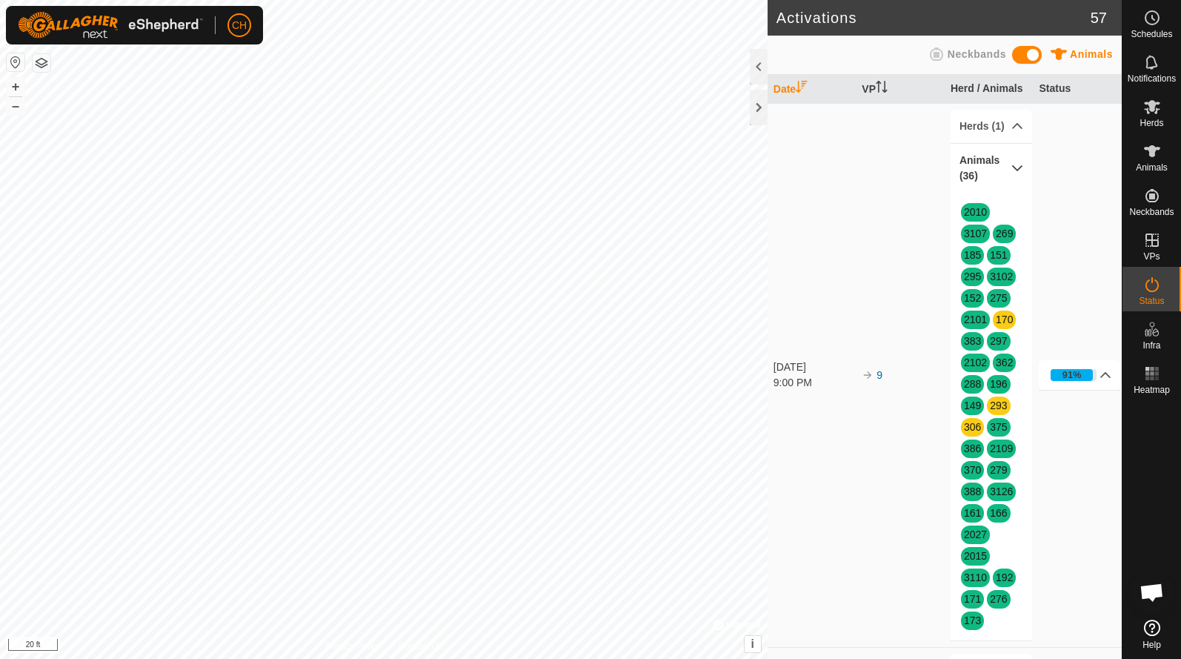
click at [1007, 156] on p-accordion-header "Animals (36)" at bounding box center [992, 168] width 82 height 49
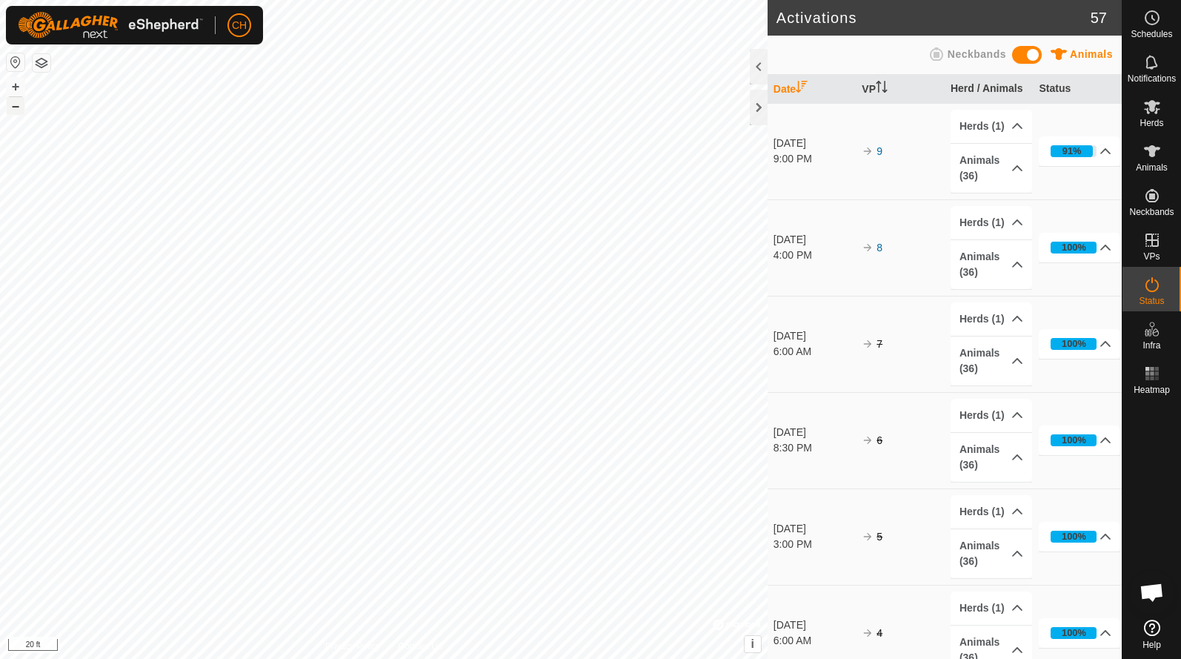
click at [20, 103] on button "–" at bounding box center [16, 106] width 18 height 18
click at [21, 104] on button "–" at bounding box center [16, 106] width 18 height 18
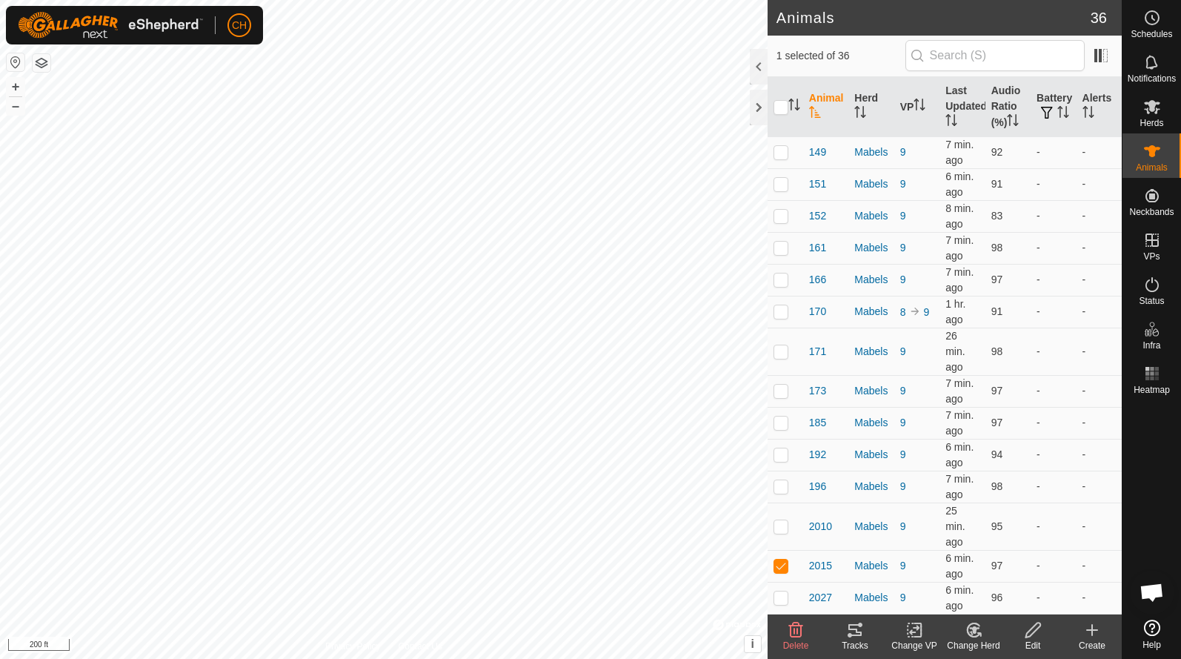
click at [863, 629] on icon at bounding box center [855, 630] width 18 height 18
